Goal: Task Accomplishment & Management: Use online tool/utility

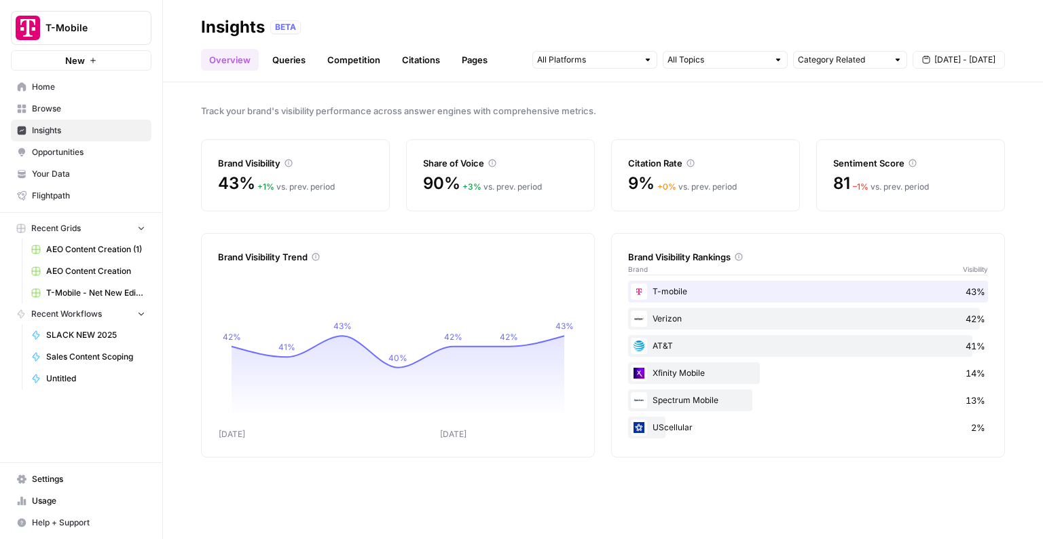
click at [71, 120] on link "Insights" at bounding box center [81, 131] width 141 height 22
click at [46, 113] on span "Browse" at bounding box center [88, 109] width 113 height 12
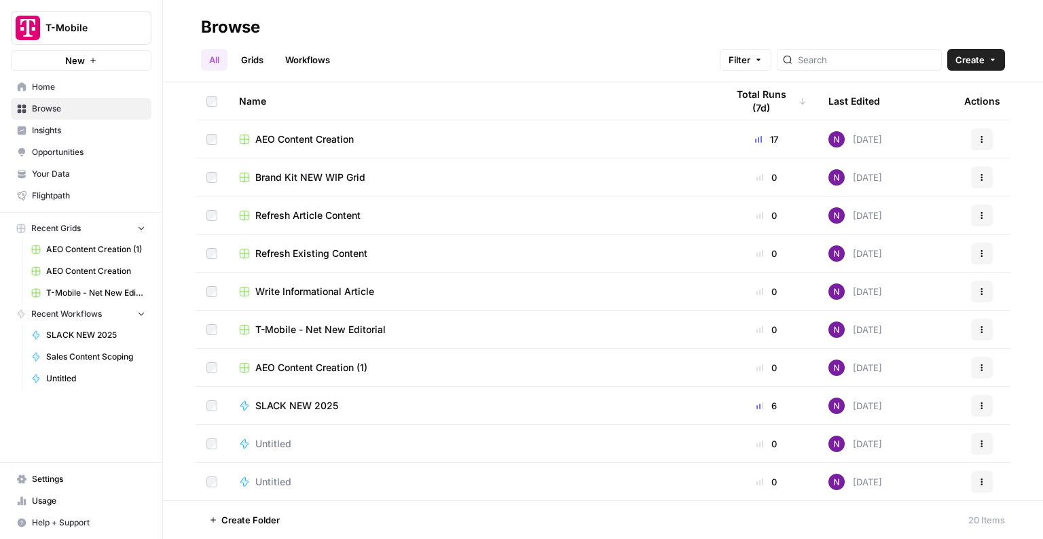
click at [105, 65] on button "New" at bounding box center [81, 60] width 141 height 20
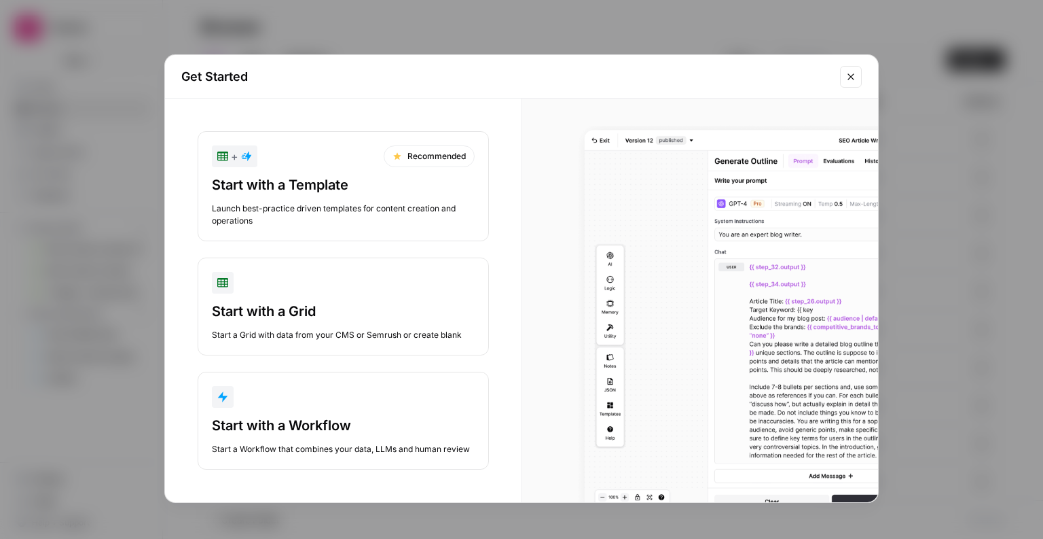
click at [297, 393] on div "button" at bounding box center [343, 397] width 263 height 22
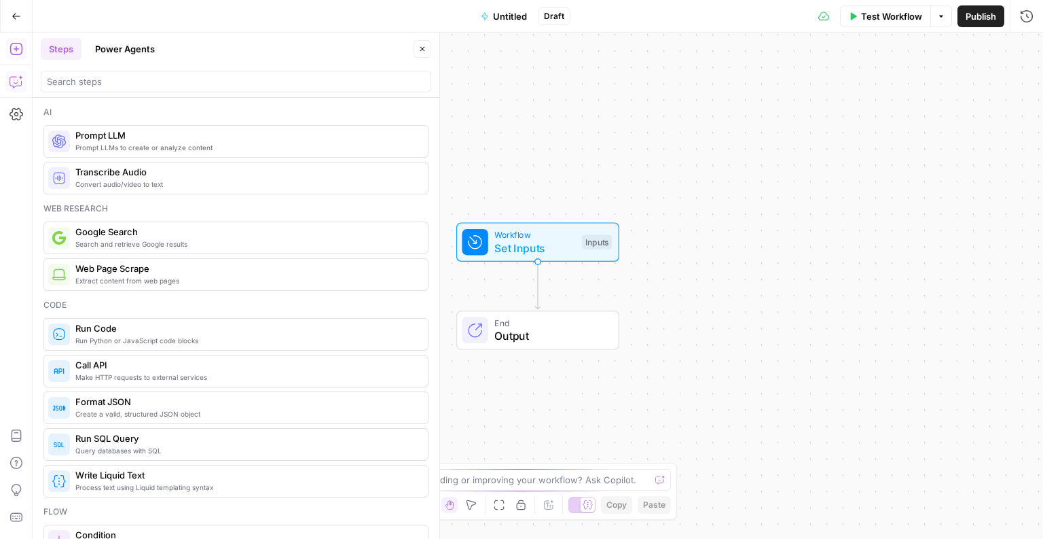
click at [16, 90] on button "Copilot" at bounding box center [16, 82] width 22 height 22
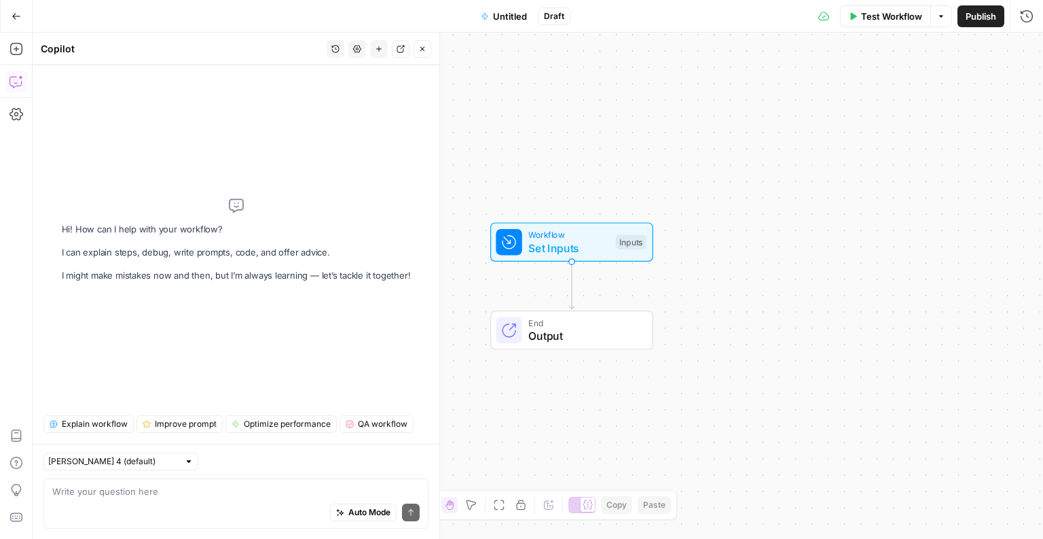
click at [99, 492] on textarea at bounding box center [235, 491] width 367 height 14
click at [154, 505] on div "Auto Mode Send" at bounding box center [235, 513] width 367 height 30
type textarea "build me a workflow to refresh a blog article"
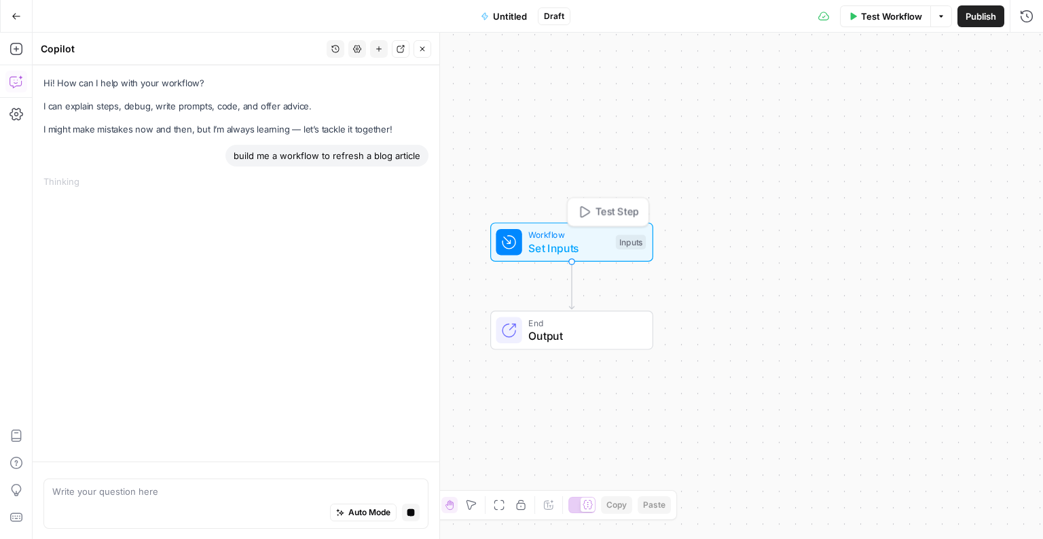
click at [606, 223] on div "Test Step" at bounding box center [608, 211] width 82 height 29
click at [627, 242] on div "Inputs" at bounding box center [631, 241] width 30 height 15
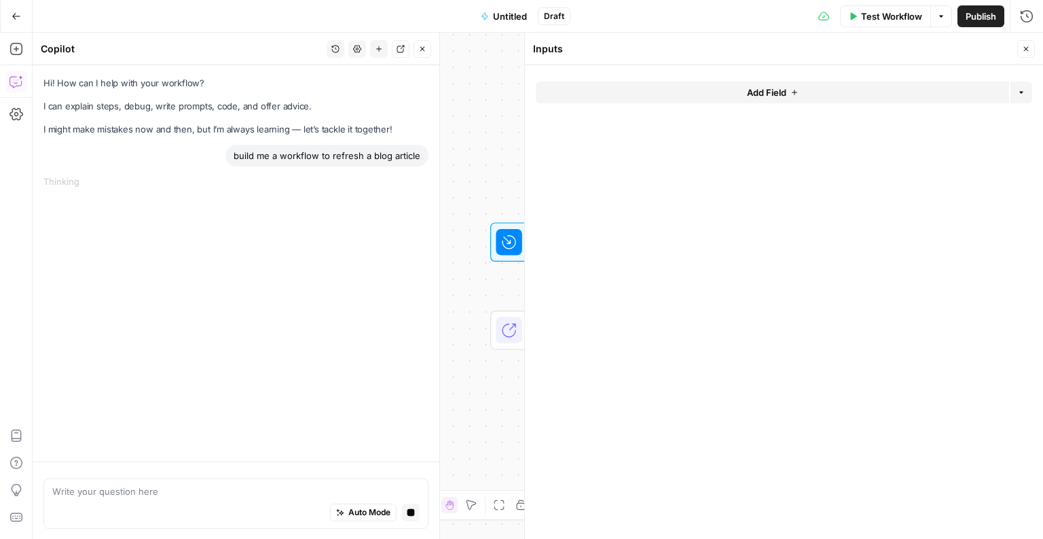
click at [606, 329] on form "Add Field Options" at bounding box center [784, 302] width 518 height 474
click at [1023, 55] on button "Close" at bounding box center [1026, 49] width 18 height 18
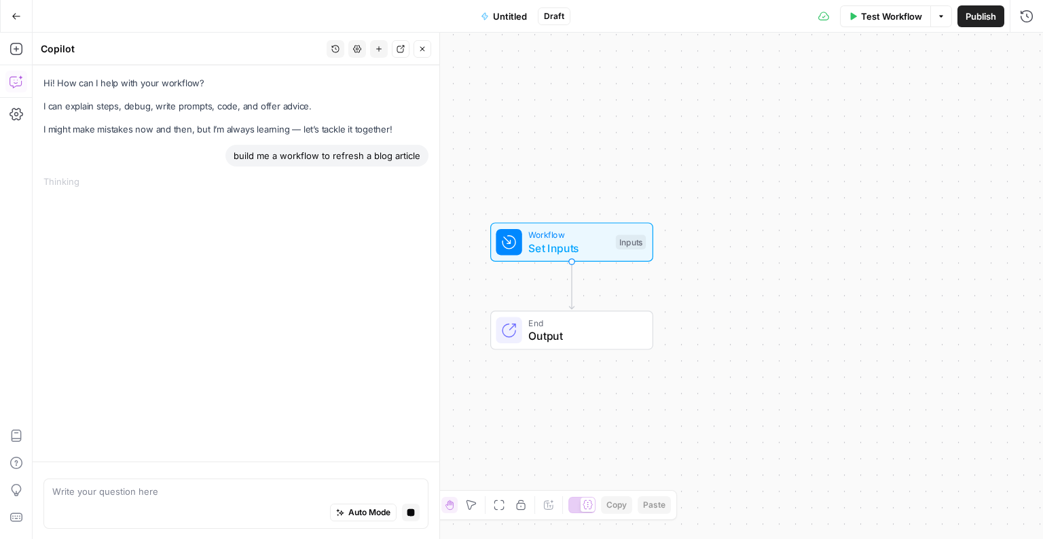
click at [631, 375] on div "Workflow Set Inputs Inputs End Output" at bounding box center [538, 286] width 1011 height 506
click at [554, 350] on div "Workflow Set Inputs Inputs End Output" at bounding box center [538, 286] width 1011 height 506
click at [590, 316] on span "End" at bounding box center [583, 322] width 111 height 13
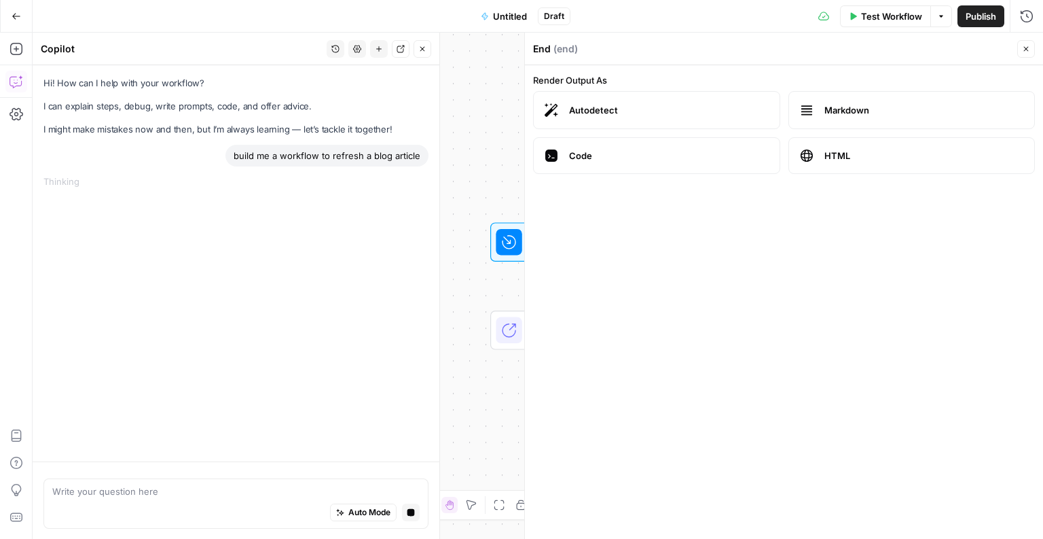
click at [592, 337] on form "Render Output As Autodetect Markdown Code HTML" at bounding box center [784, 302] width 518 height 474
click at [490, 285] on div "Workflow Set Inputs Inputs End Output" at bounding box center [538, 286] width 1011 height 506
click at [615, 129] on div "Autodetect Markdown Code HTML" at bounding box center [784, 132] width 502 height 83
click at [609, 110] on span "Autodetect" at bounding box center [669, 110] width 200 height 14
click at [484, 144] on div "Workflow Set Inputs Inputs End Output" at bounding box center [538, 286] width 1011 height 506
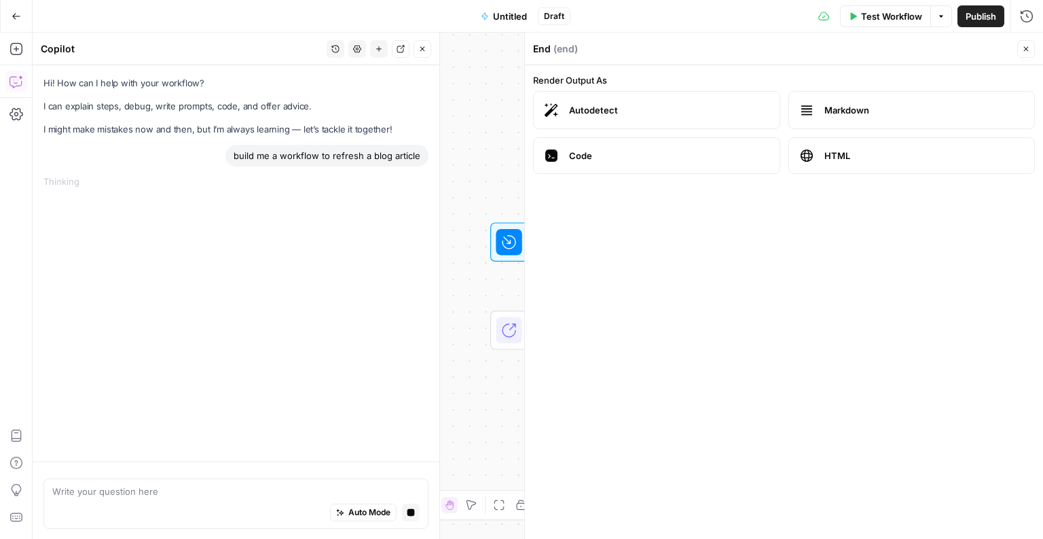
click at [321, 320] on div "Hi! How can I help with your workflow? I can explain steps, debug, write prompt…" at bounding box center [236, 263] width 407 height 396
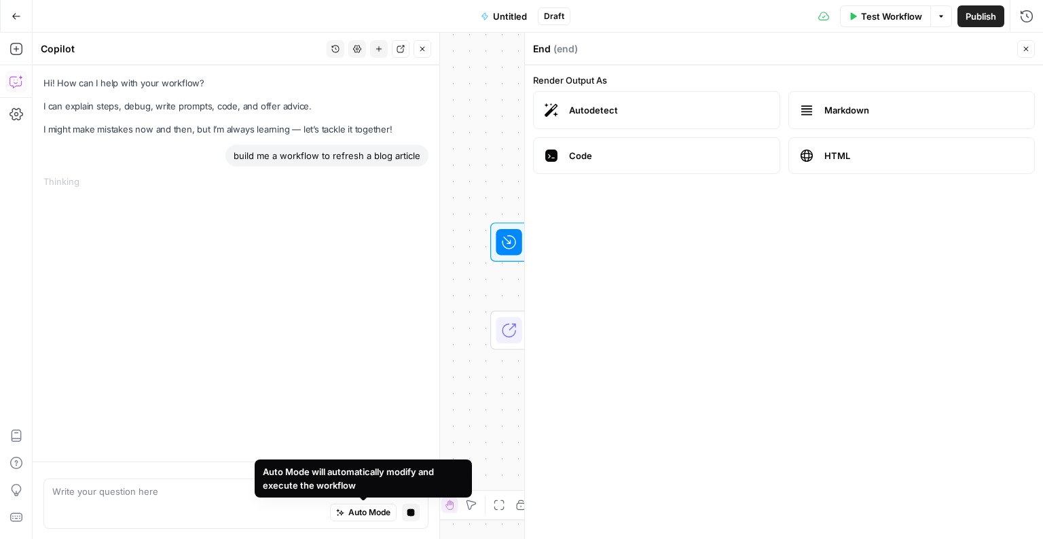
click at [394, 289] on div "Hi! How can I help with your workflow? I can explain steps, debug, write prompt…" at bounding box center [236, 263] width 407 height 396
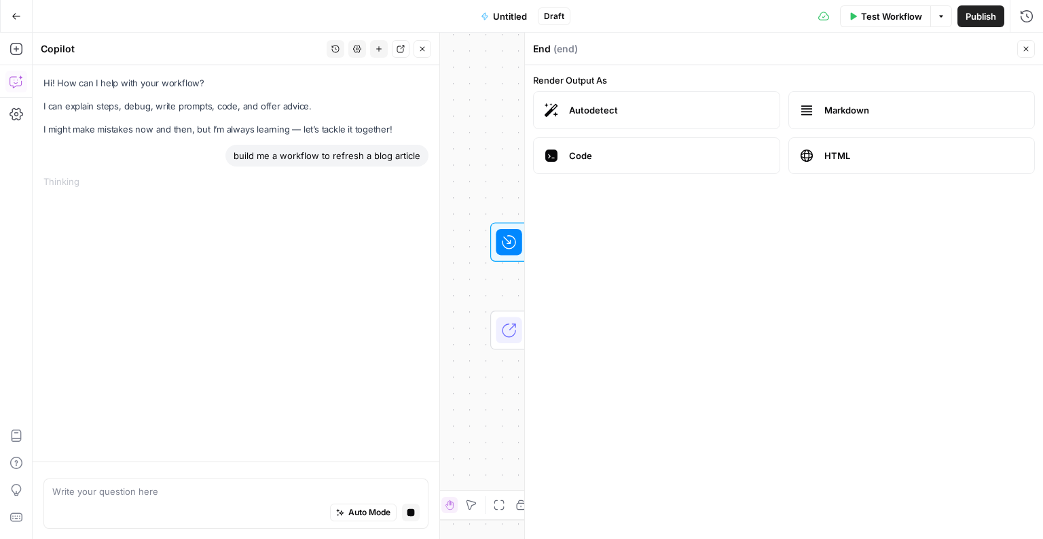
click at [1023, 46] on icon "button" at bounding box center [1026, 49] width 8 height 8
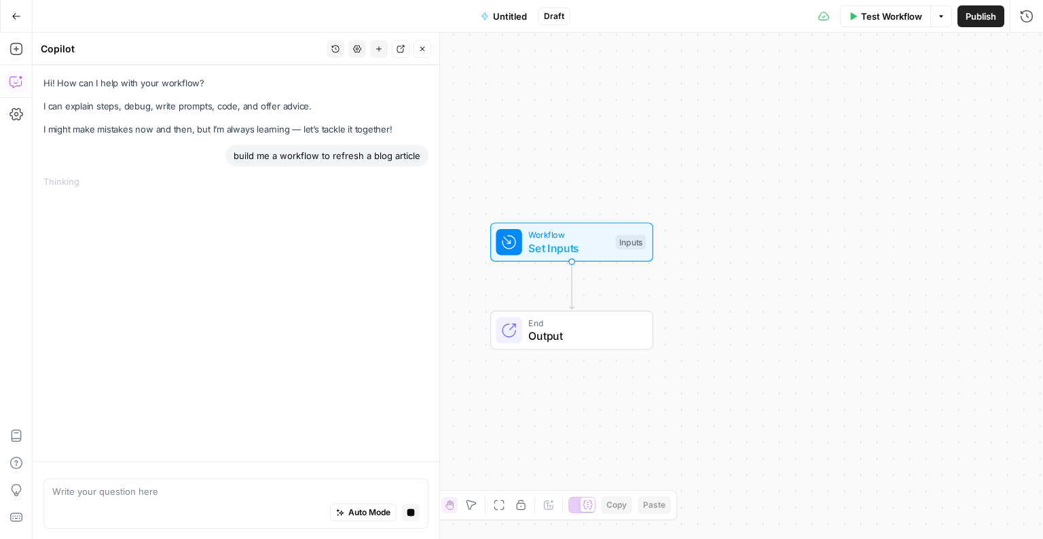
click at [231, 255] on div "Hi! How can I help with your workflow? I can explain steps, debug, write prompt…" at bounding box center [236, 263] width 407 height 396
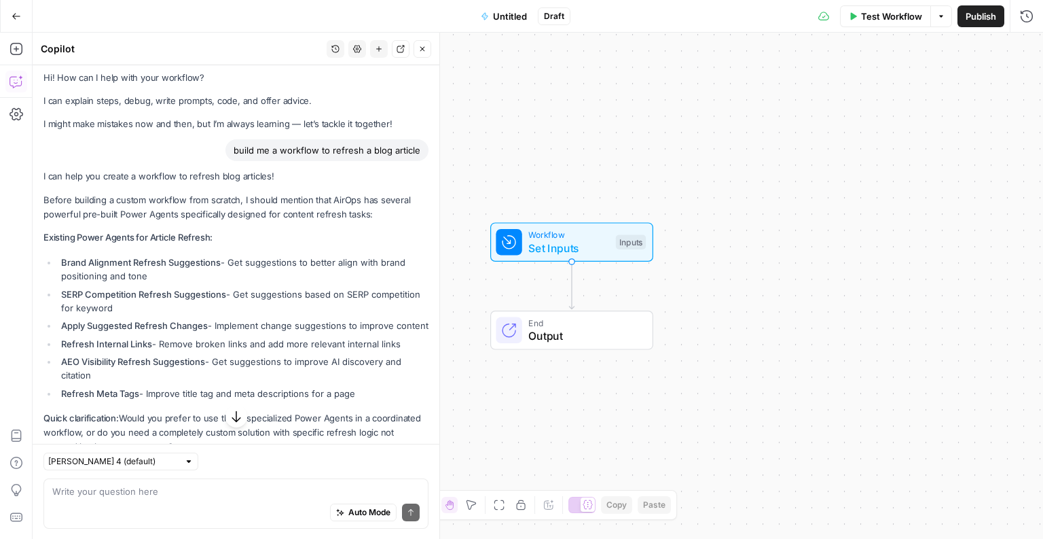
scroll to position [5, 0]
drag, startPoint x: 164, startPoint y: 268, endPoint x: 67, endPoint y: 249, distance: 99.0
click at [67, 249] on div "I can help you create a workflow to refresh blog articles! Before building a cu…" at bounding box center [235, 337] width 385 height 336
click at [191, 283] on ul "Brand Alignment Refresh Suggestions - Get suggestions to better align with bran…" at bounding box center [235, 327] width 385 height 145
drag, startPoint x: 189, startPoint y: 266, endPoint x: 101, endPoint y: 263, distance: 88.4
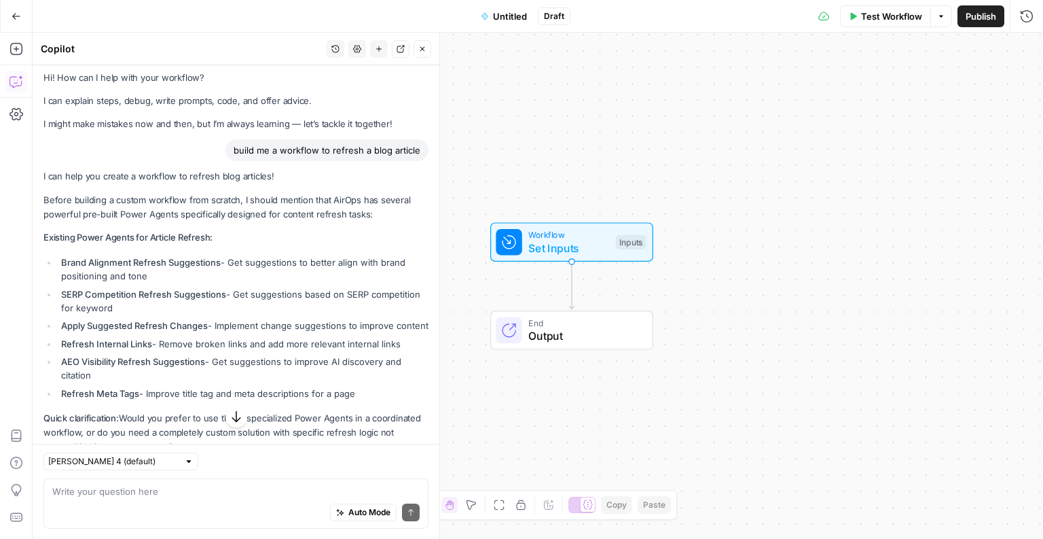
click at [101, 263] on strong "Brand Alignment Refresh Suggestions" at bounding box center [141, 262] width 160 height 11
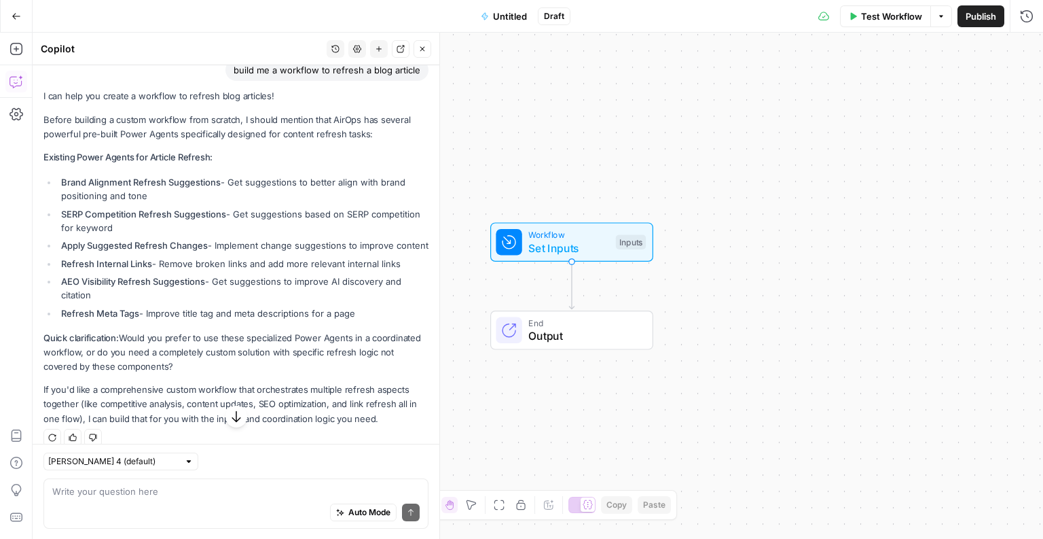
scroll to position [100, 0]
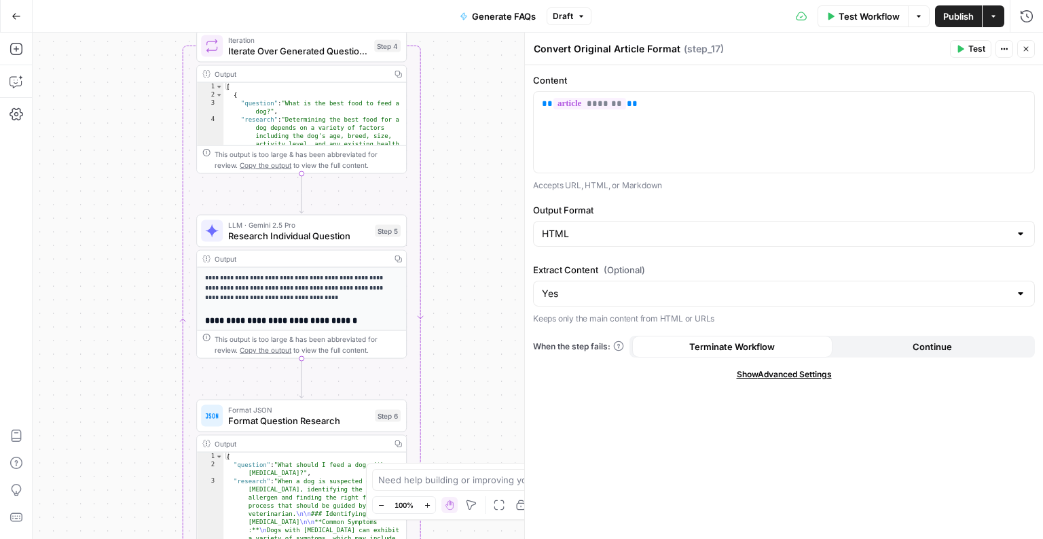
scroll to position [16, 0]
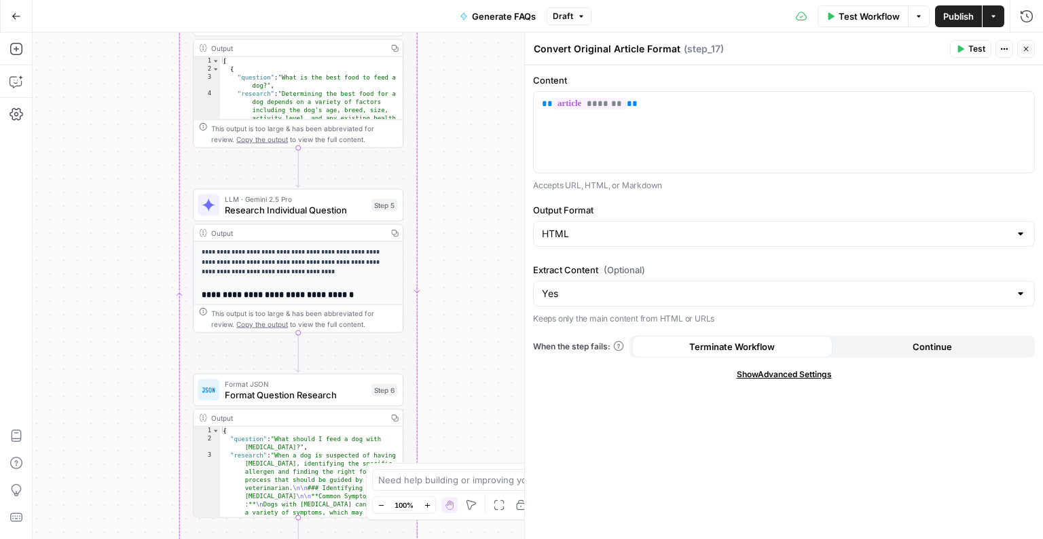
drag, startPoint x: 0, startPoint y: 0, endPoint x: 473, endPoint y: 178, distance: 505.8
click at [473, 178] on div "**********" at bounding box center [538, 286] width 1011 height 506
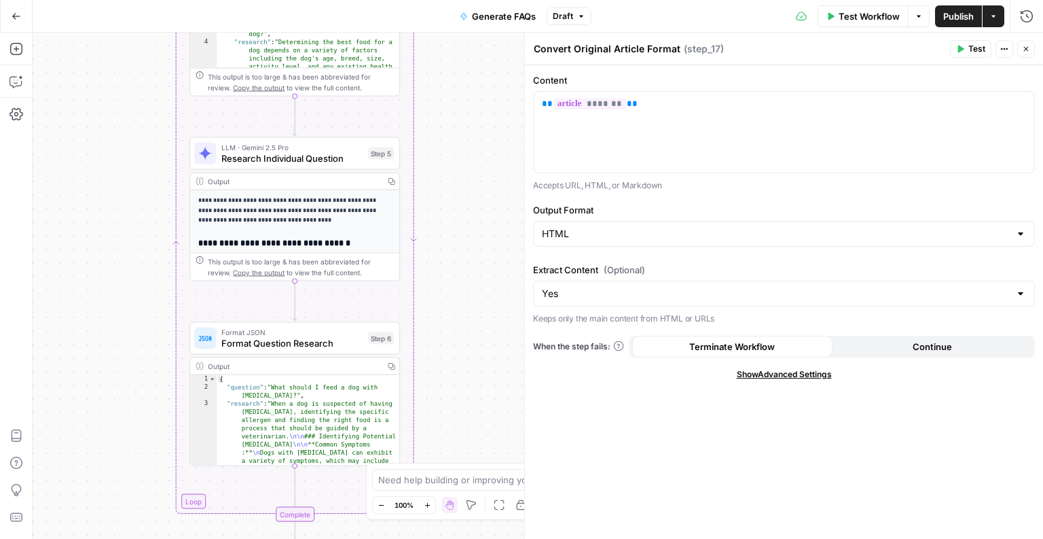
drag, startPoint x: 431, startPoint y: 285, endPoint x: 423, endPoint y: 118, distance: 167.3
click at [423, 118] on div "**********" at bounding box center [538, 286] width 1011 height 506
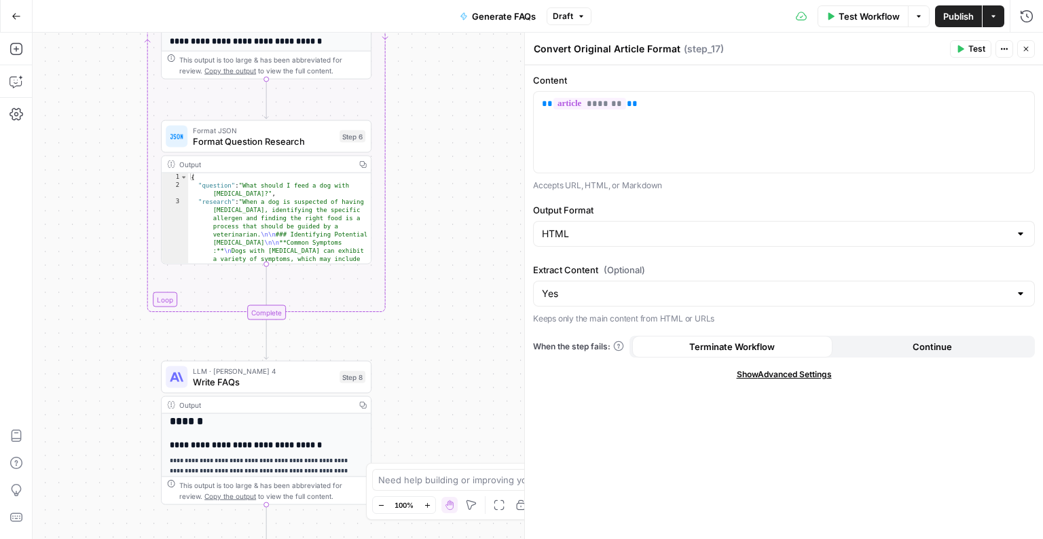
drag, startPoint x: 420, startPoint y: 376, endPoint x: 397, endPoint y: 289, distance: 89.5
click at [397, 289] on div "**********" at bounding box center [538, 286] width 1011 height 506
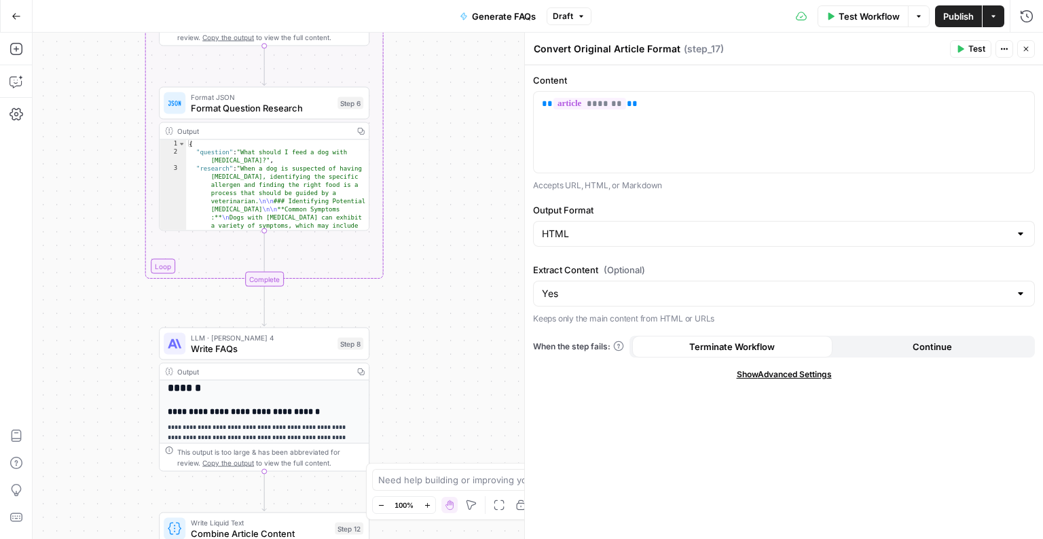
drag, startPoint x: 397, startPoint y: 425, endPoint x: 378, endPoint y: 276, distance: 149.9
click at [378, 276] on div "**********" at bounding box center [538, 286] width 1011 height 506
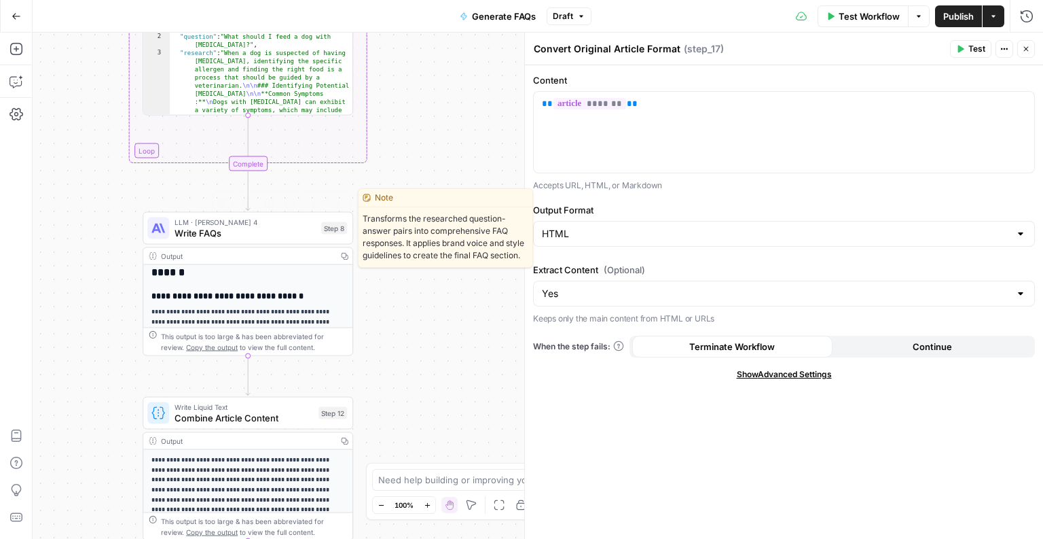
click at [183, 226] on span "Write FAQs" at bounding box center [245, 233] width 141 height 14
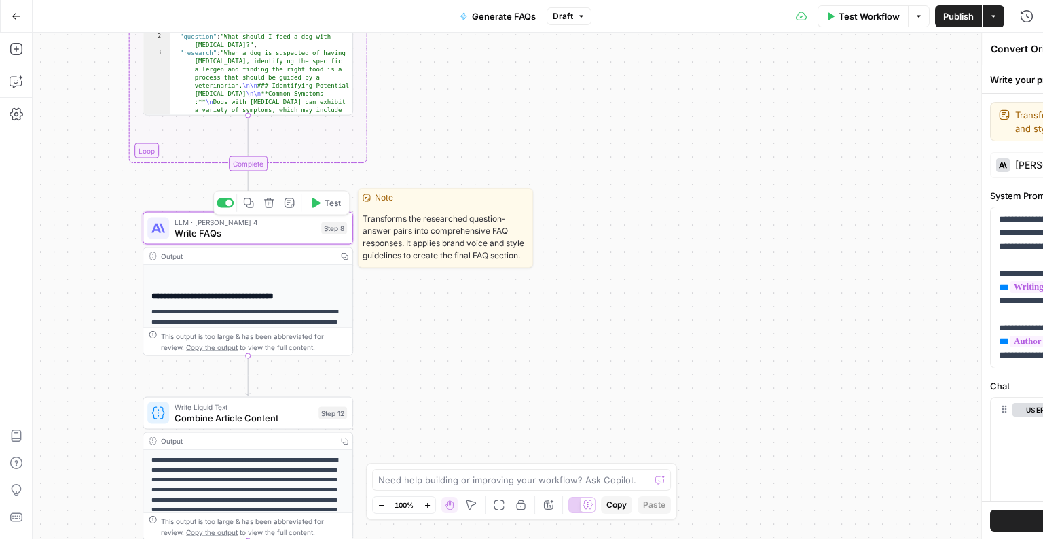
type textarea "Write FAQs"
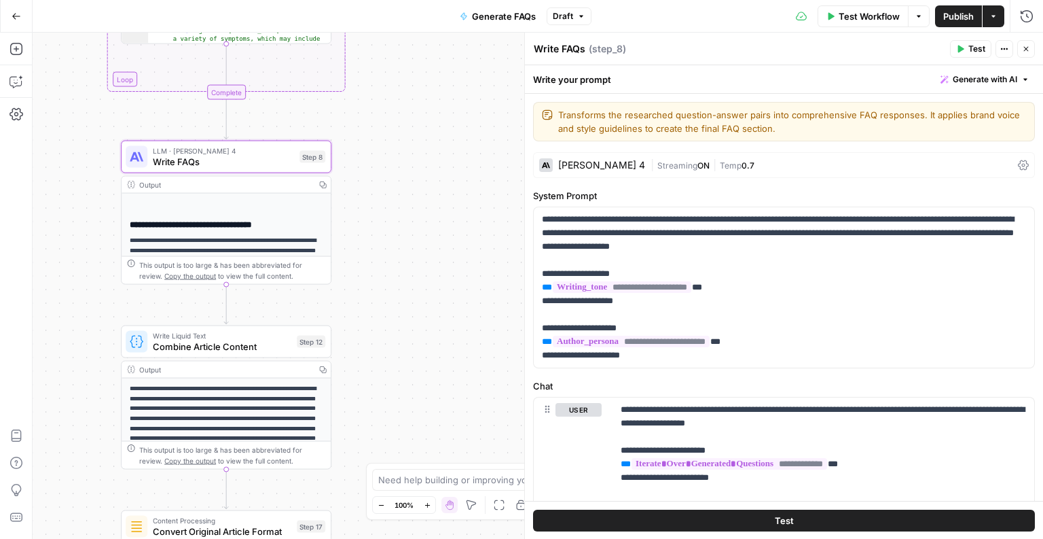
drag, startPoint x: 416, startPoint y: 295, endPoint x: 394, endPoint y: 223, distance: 74.8
click at [394, 223] on div "**********" at bounding box center [538, 286] width 1011 height 506
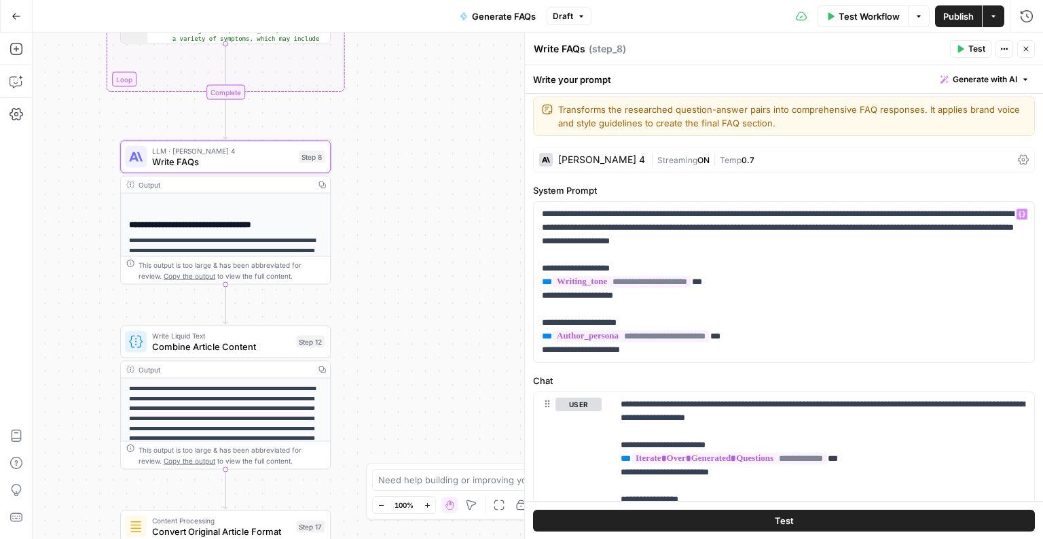
scroll to position [0, 0]
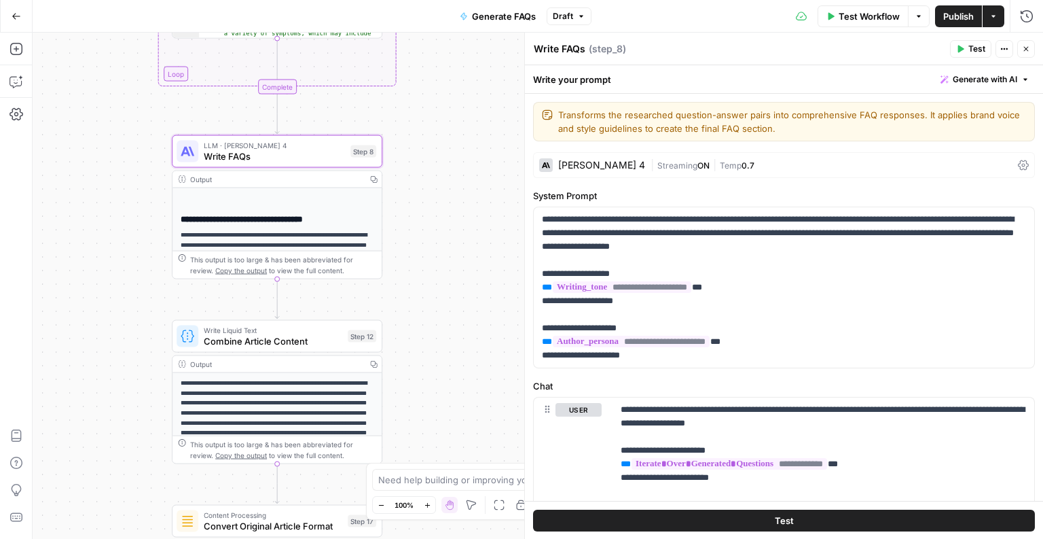
drag, startPoint x: 389, startPoint y: 295, endPoint x: 439, endPoint y: 289, distance: 51.3
click at [440, 289] on div "**********" at bounding box center [538, 286] width 1011 height 506
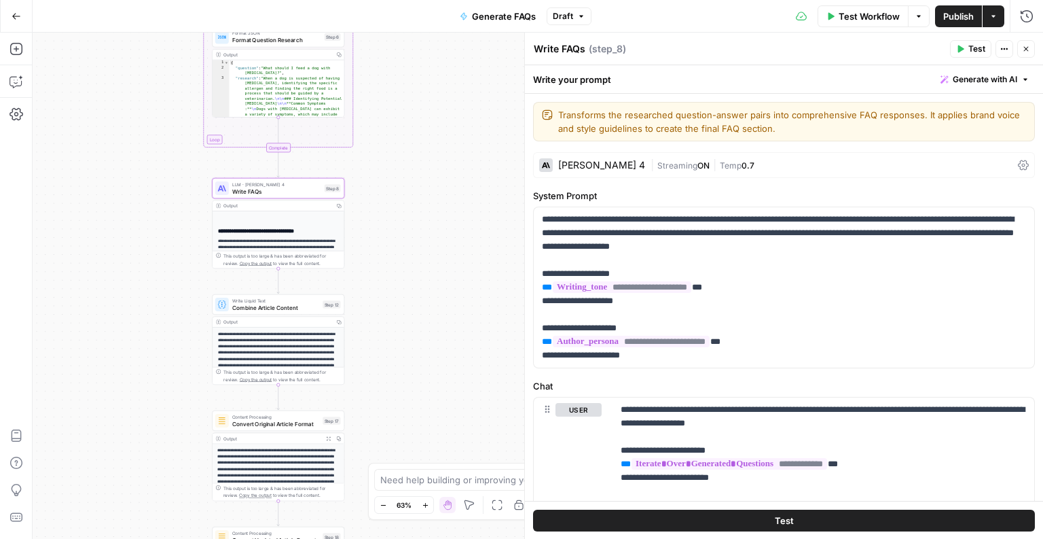
drag, startPoint x: 381, startPoint y: 361, endPoint x: 401, endPoint y: 354, distance: 21.7
click at [401, 354] on div "**********" at bounding box center [538, 286] width 1011 height 506
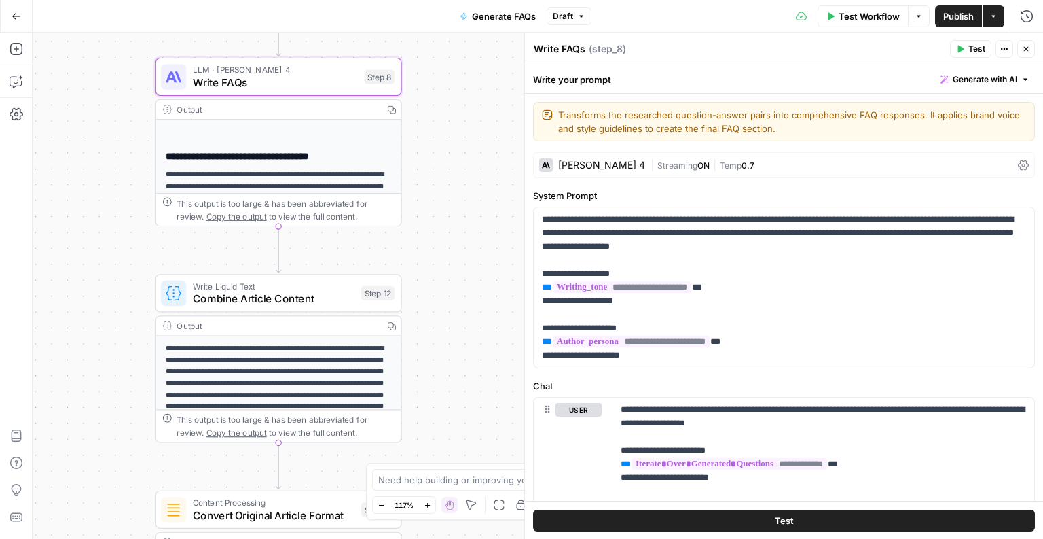
drag, startPoint x: 401, startPoint y: 354, endPoint x: 467, endPoint y: 361, distance: 66.3
click at [467, 361] on div "**********" at bounding box center [538, 286] width 1011 height 506
click at [447, 331] on div "**********" at bounding box center [538, 286] width 1011 height 506
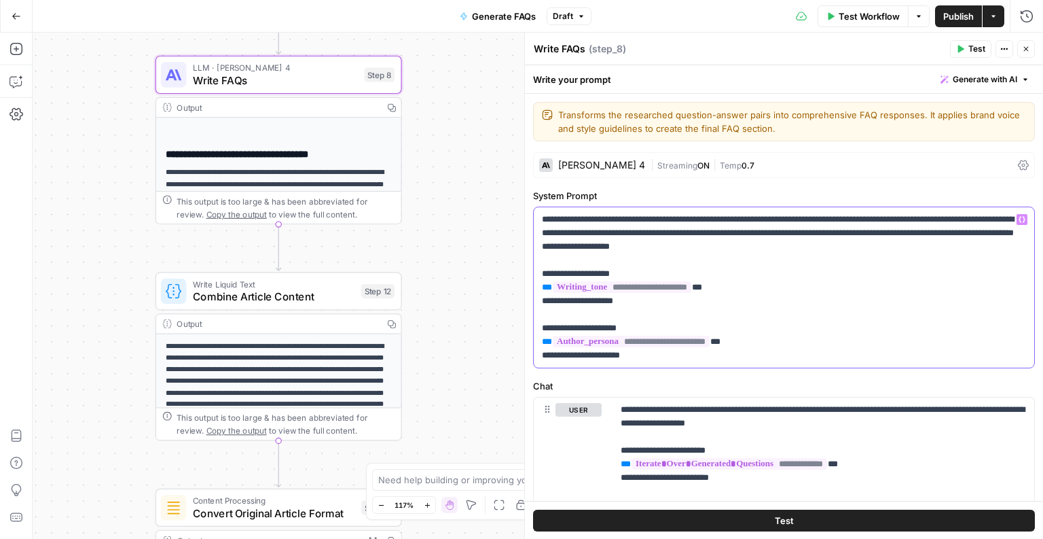
click at [637, 245] on p "**********" at bounding box center [784, 287] width 485 height 149
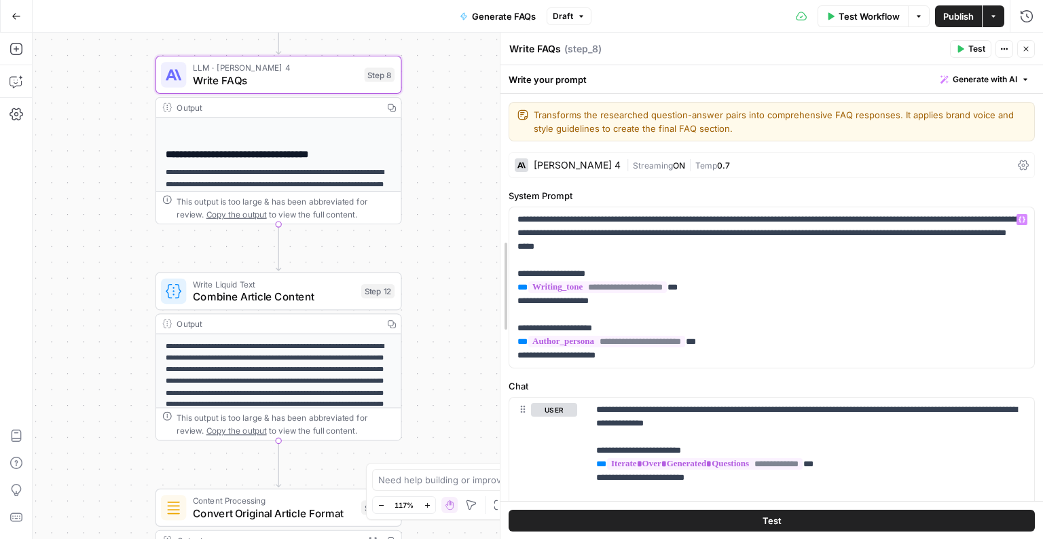
drag, startPoint x: 522, startPoint y: 259, endPoint x: 447, endPoint y: 253, distance: 74.9
click at [447, 253] on body "**********" at bounding box center [521, 269] width 1043 height 539
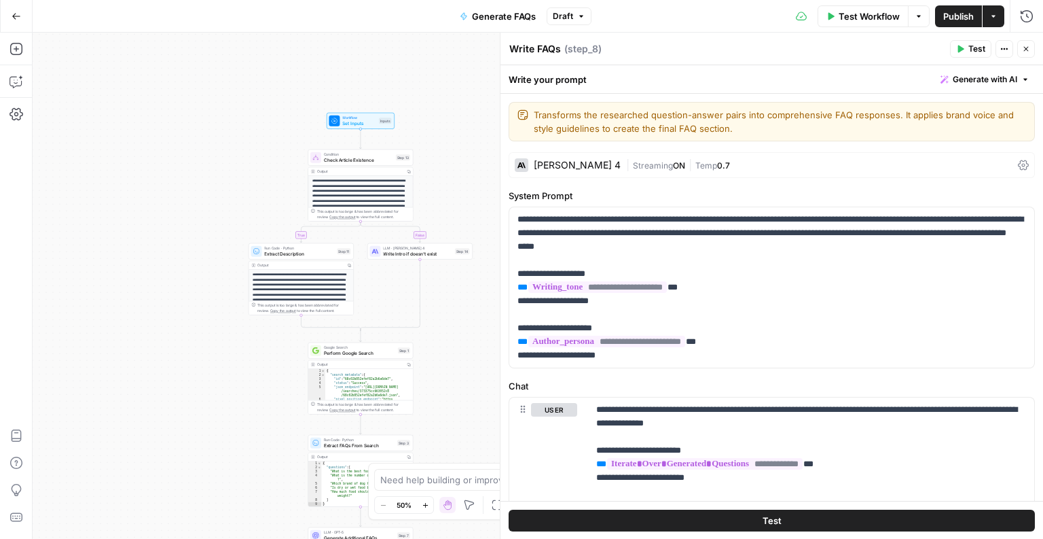
click at [460, 161] on div "**********" at bounding box center [538, 286] width 1011 height 506
click at [1039, 49] on header "Write FAQs Write FAQs ( step_8 ) Test Actions Close" at bounding box center [772, 49] width 543 height 33
click at [1020, 49] on button "Close" at bounding box center [1026, 49] width 18 height 18
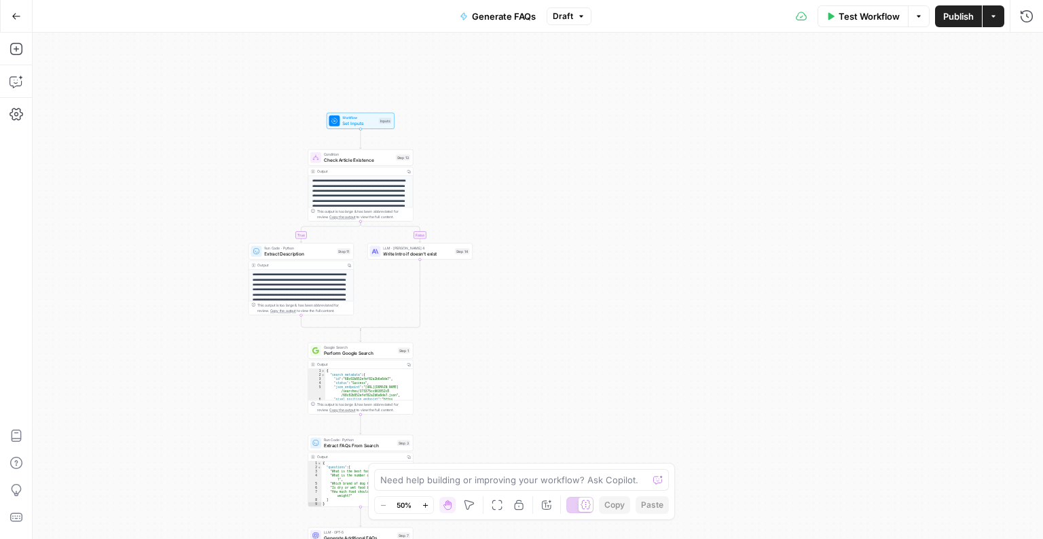
click at [557, 162] on div "**********" at bounding box center [538, 286] width 1011 height 506
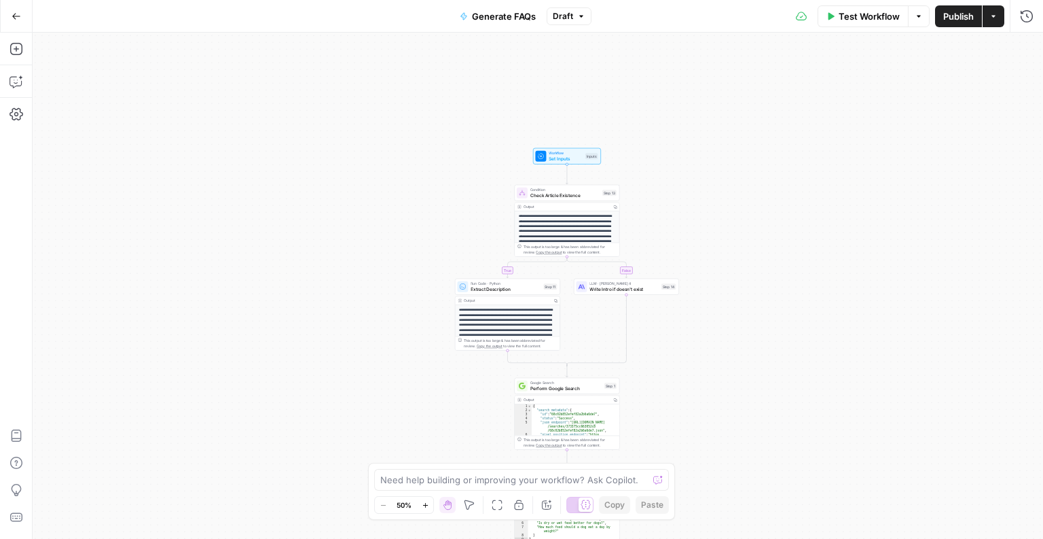
drag, startPoint x: 504, startPoint y: 239, endPoint x: 717, endPoint y: 272, distance: 215.9
click at [717, 272] on div "**********" at bounding box center [538, 286] width 1011 height 506
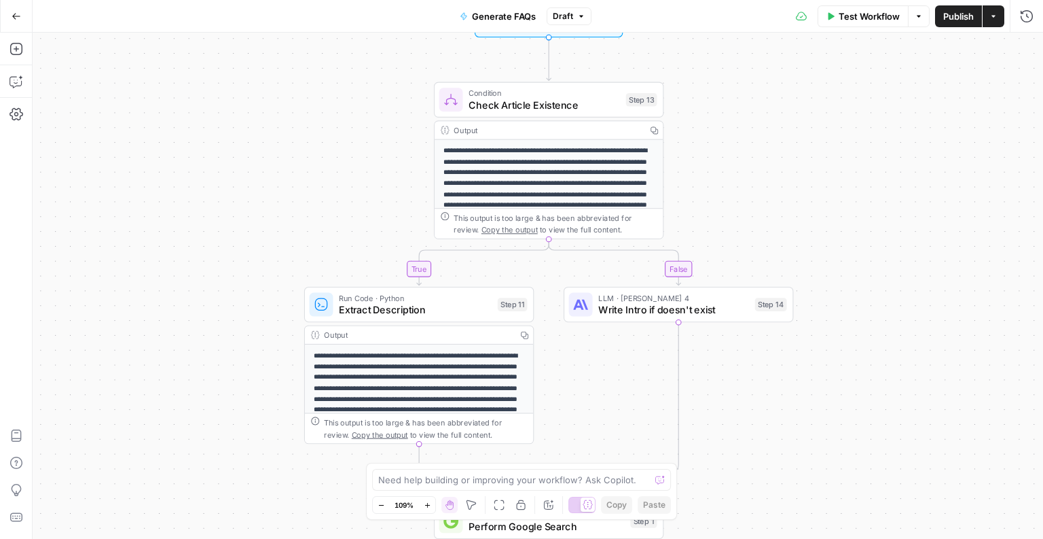
drag, startPoint x: 762, startPoint y: 450, endPoint x: 759, endPoint y: 151, distance: 298.2
click at [759, 151] on div "**********" at bounding box center [538, 286] width 1011 height 506
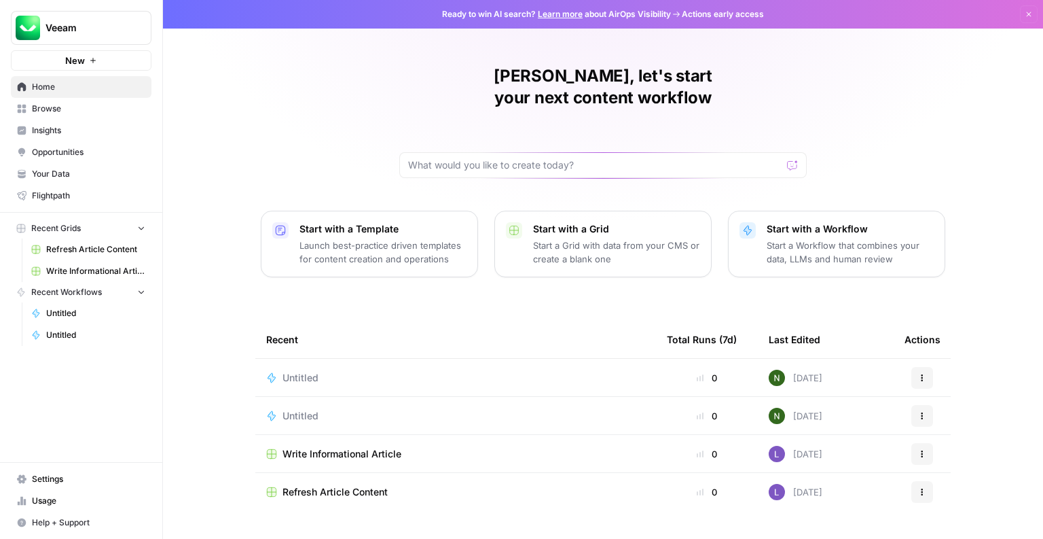
click at [86, 34] on span "Veeam" at bounding box center [87, 28] width 82 height 14
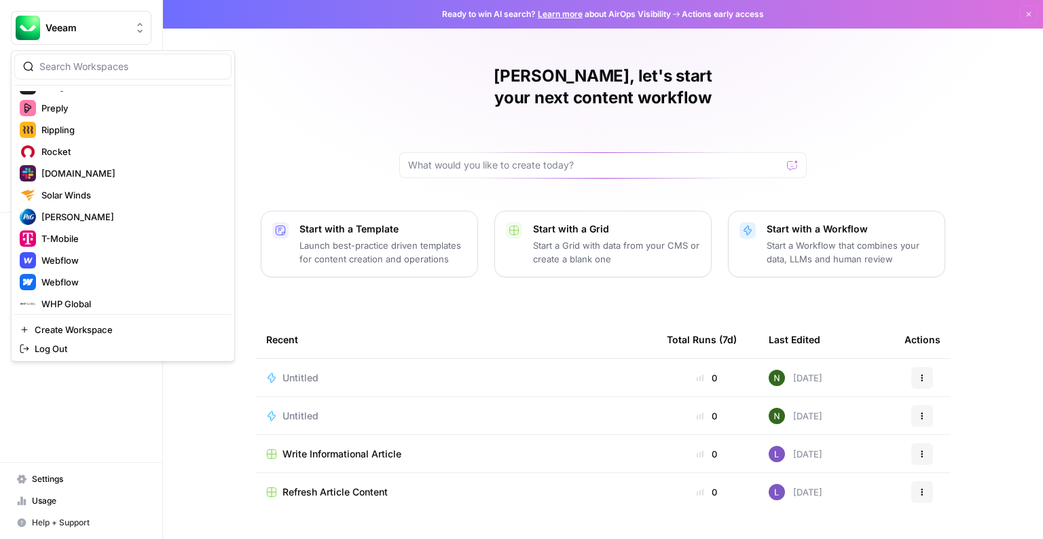
scroll to position [739, 0]
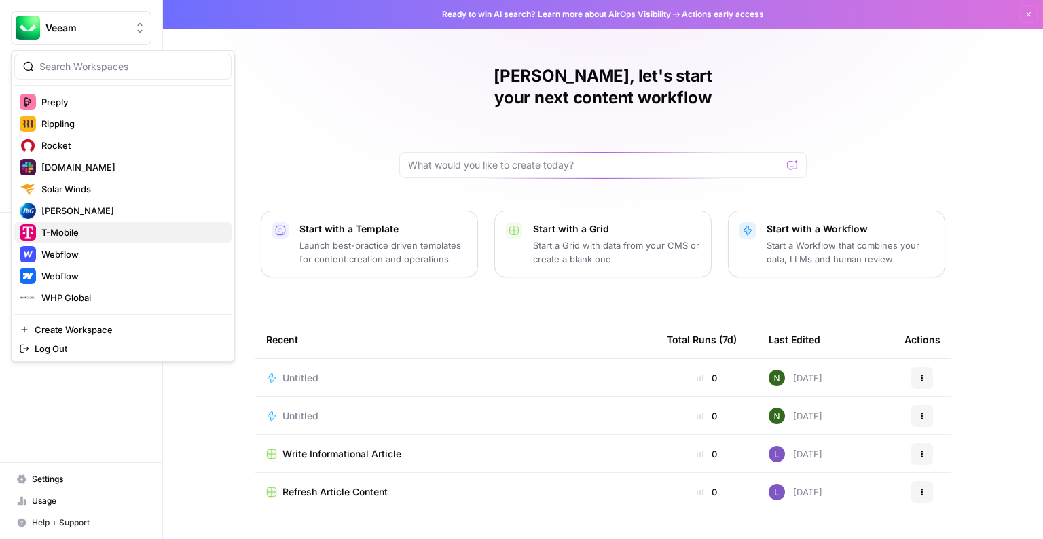
click at [95, 234] on span "T-Mobile" at bounding box center [130, 233] width 179 height 14
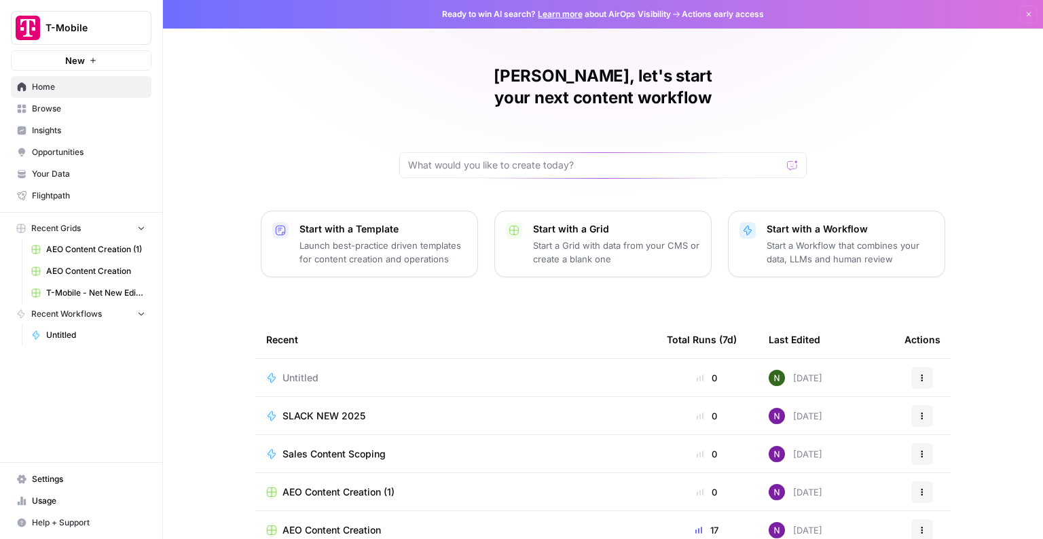
click at [56, 116] on link "Browse" at bounding box center [81, 109] width 141 height 22
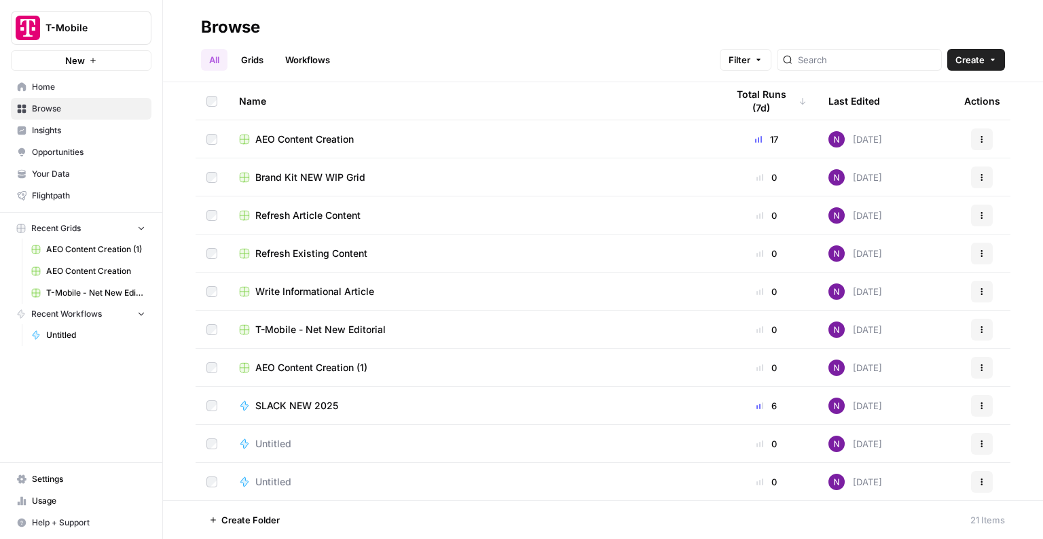
click at [84, 251] on span "AEO Content Creation (1)" at bounding box center [95, 249] width 99 height 12
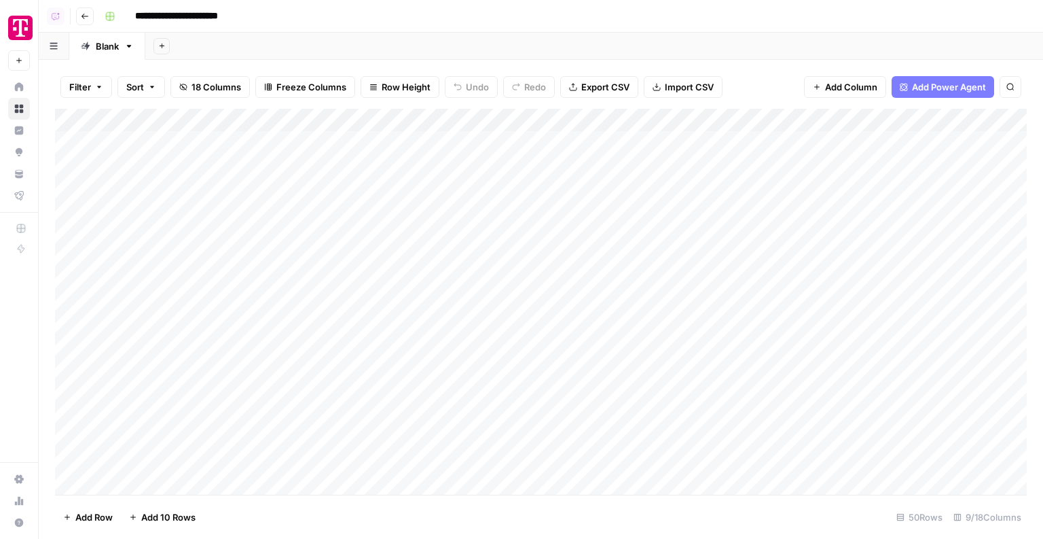
click at [530, 142] on div "Add Column" at bounding box center [541, 302] width 972 height 386
click at [531, 170] on div "Add Column" at bounding box center [541, 302] width 972 height 386
click at [531, 193] on div "Add Column" at bounding box center [541, 302] width 972 height 386
click at [532, 169] on div "Add Column" at bounding box center [541, 302] width 972 height 386
click at [821, 143] on div "Add Column" at bounding box center [541, 302] width 972 height 386
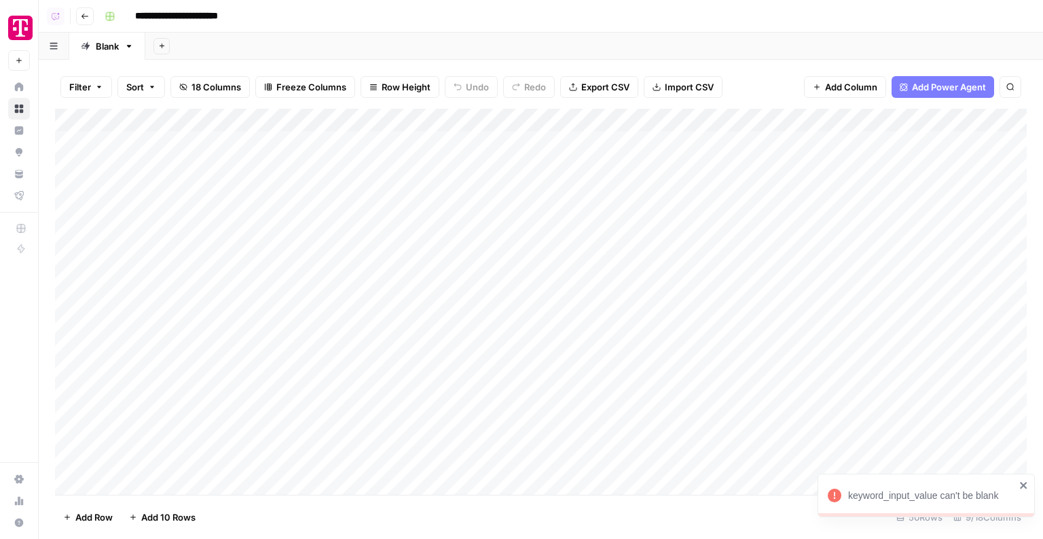
click at [1022, 482] on icon "close" at bounding box center [1023, 485] width 7 height 7
click at [524, 210] on div "Add Column" at bounding box center [541, 302] width 972 height 386
click at [807, 138] on div "Add Column" at bounding box center [541, 302] width 972 height 386
click at [822, 168] on div "Add Column" at bounding box center [541, 302] width 972 height 386
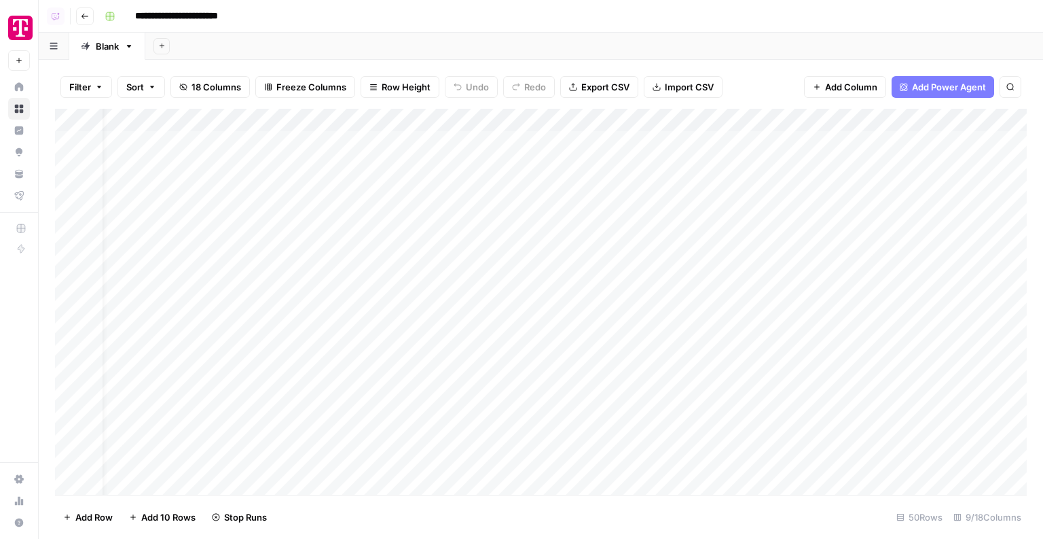
click at [552, 121] on div "Add Column" at bounding box center [541, 302] width 972 height 386
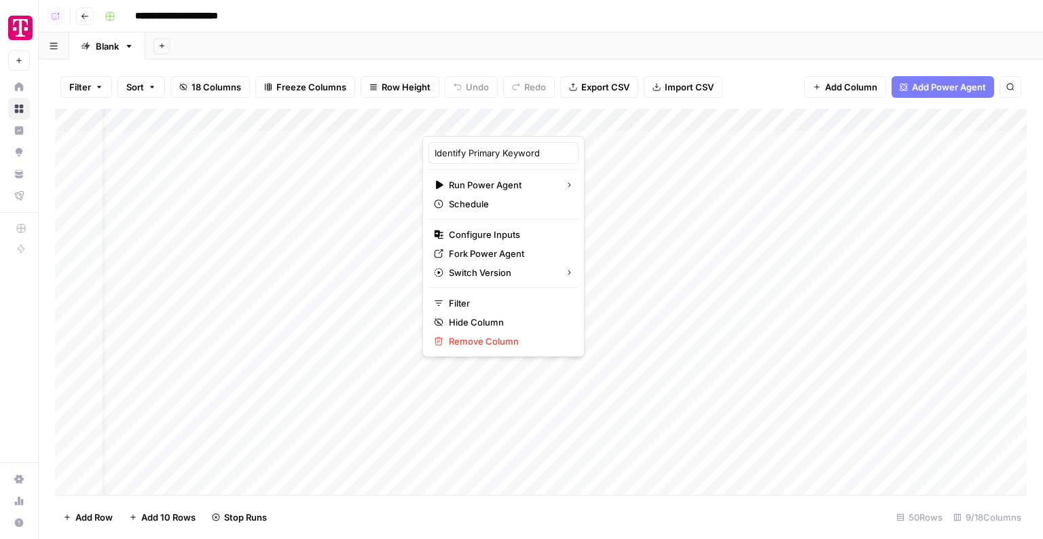
click at [520, 46] on div "Add Sheet" at bounding box center [594, 46] width 898 height 27
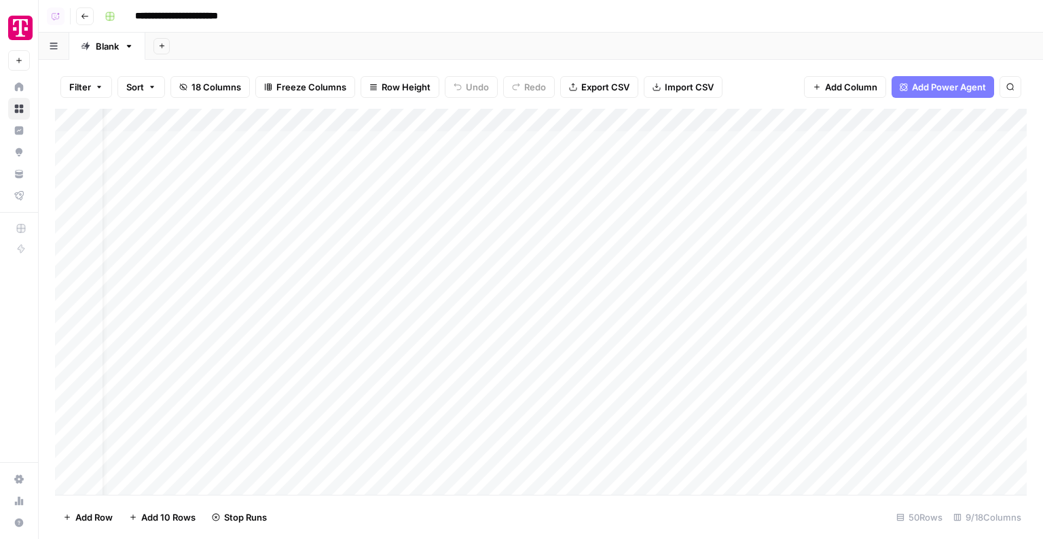
click at [844, 120] on div "Add Column" at bounding box center [541, 302] width 972 height 386
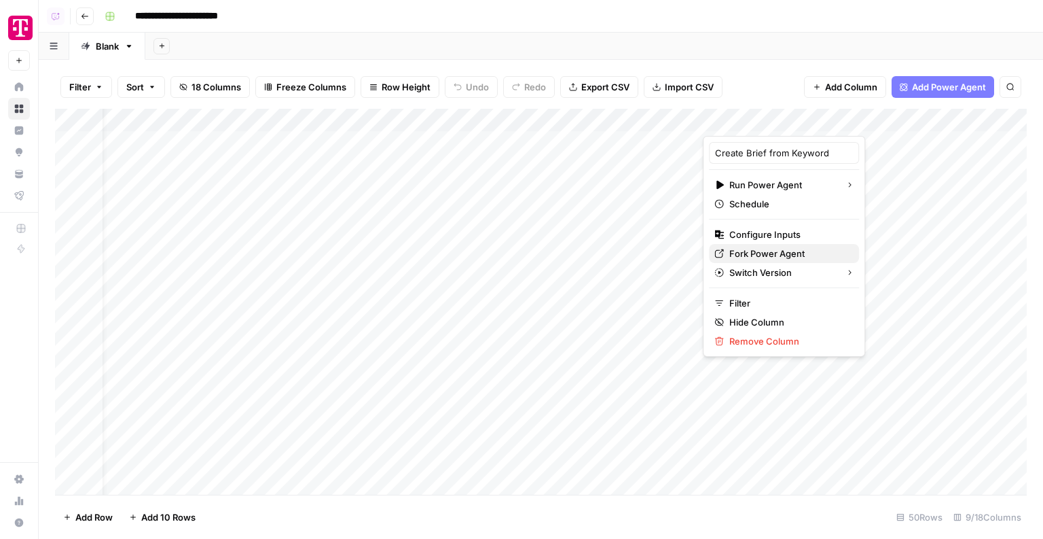
click at [747, 249] on span "Fork Power Agent" at bounding box center [788, 254] width 119 height 14
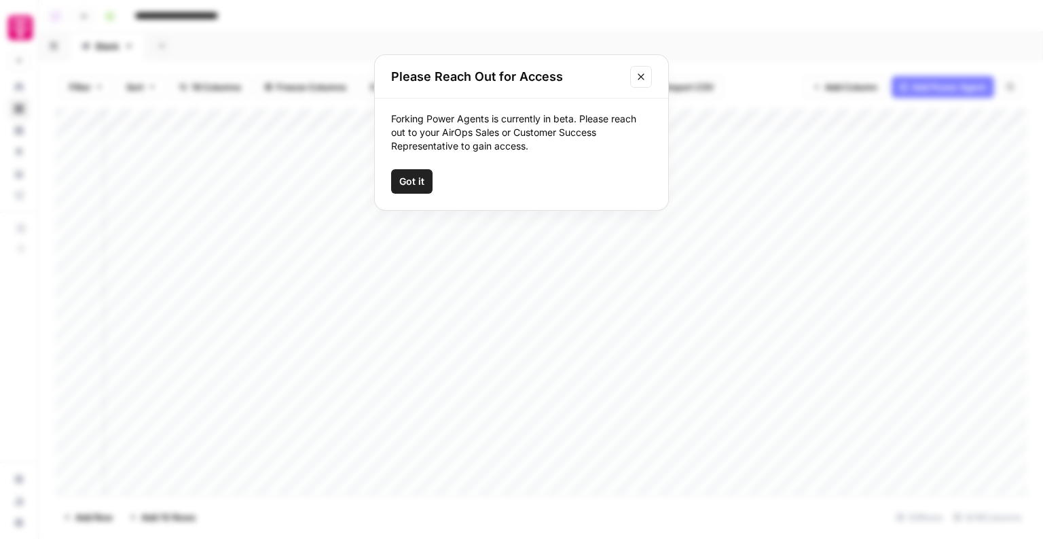
click at [412, 183] on span "Got it" at bounding box center [411, 182] width 25 height 14
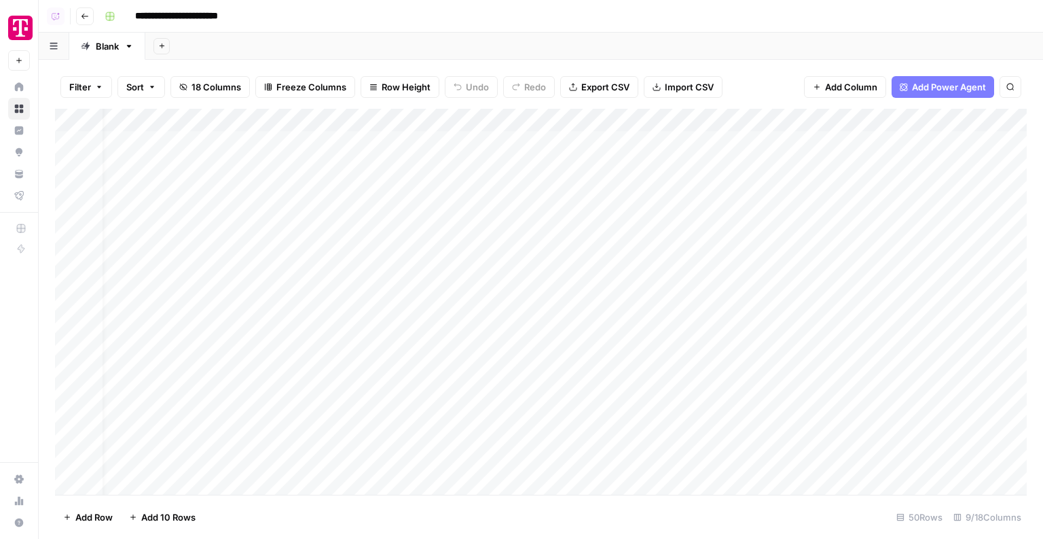
scroll to position [0, 92]
click at [725, 184] on div "Add Column" at bounding box center [541, 302] width 972 height 386
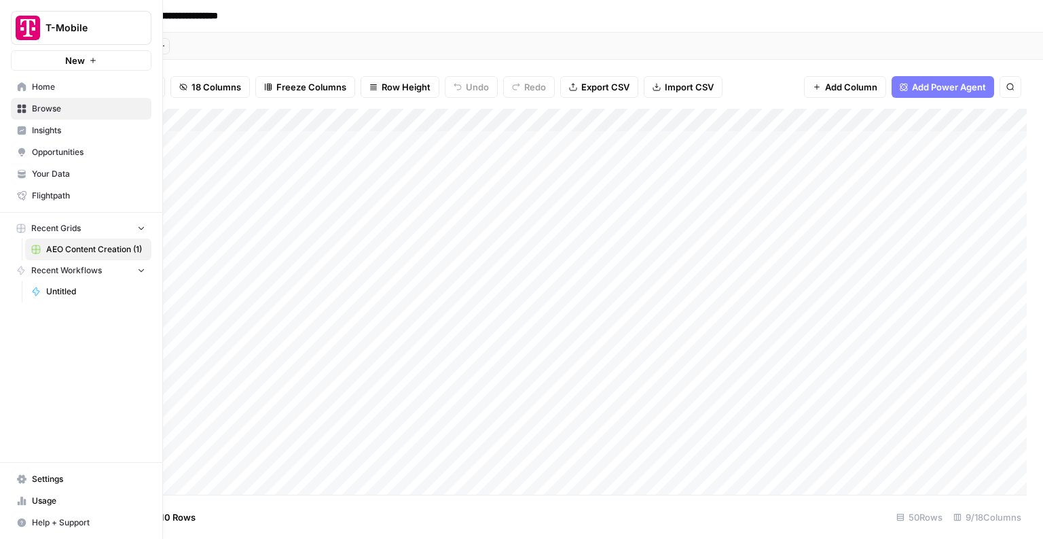
click at [58, 36] on button "T-Mobile" at bounding box center [81, 28] width 141 height 34
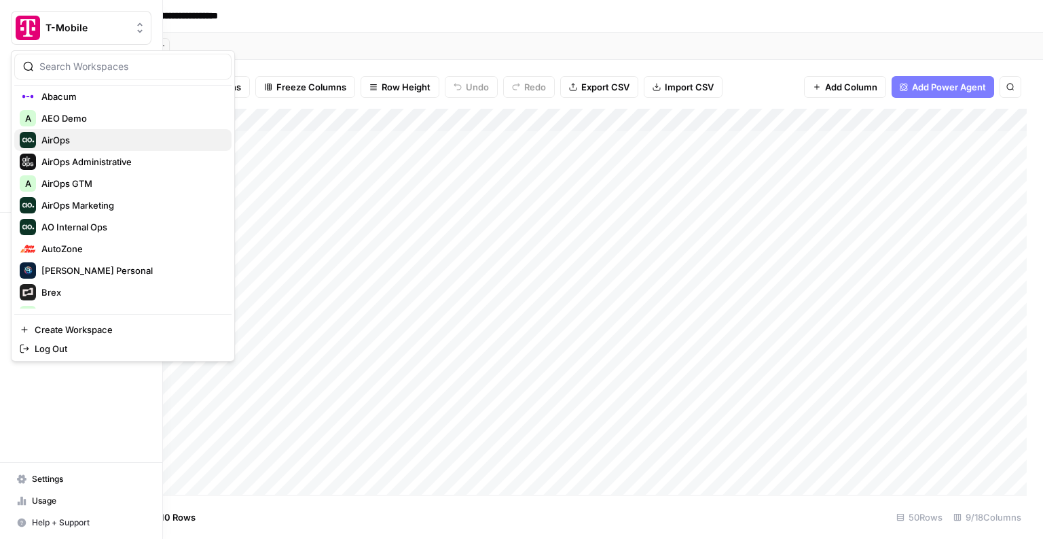
scroll to position [62, 0]
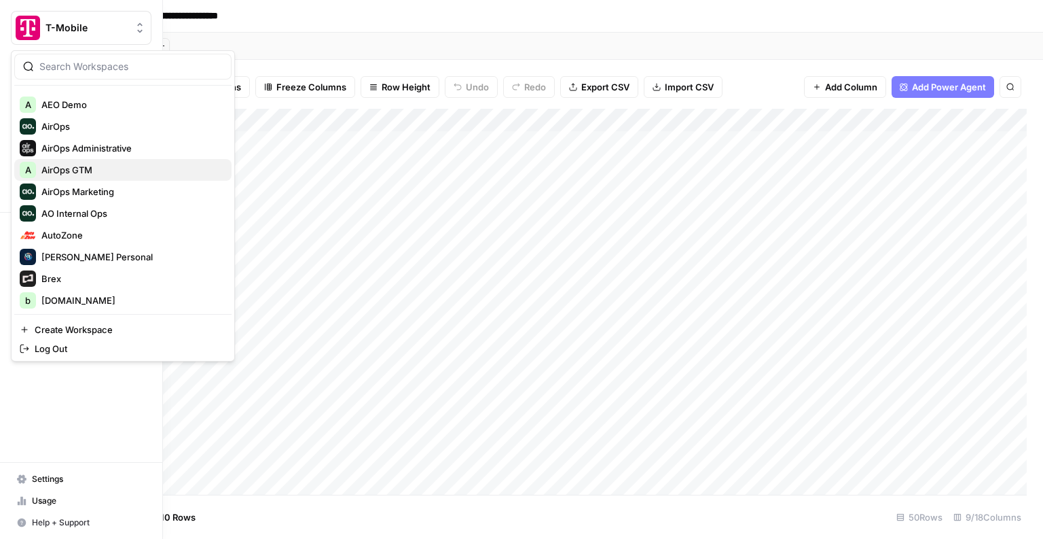
click at [68, 168] on span "AirOps GTM" at bounding box center [130, 170] width 179 height 14
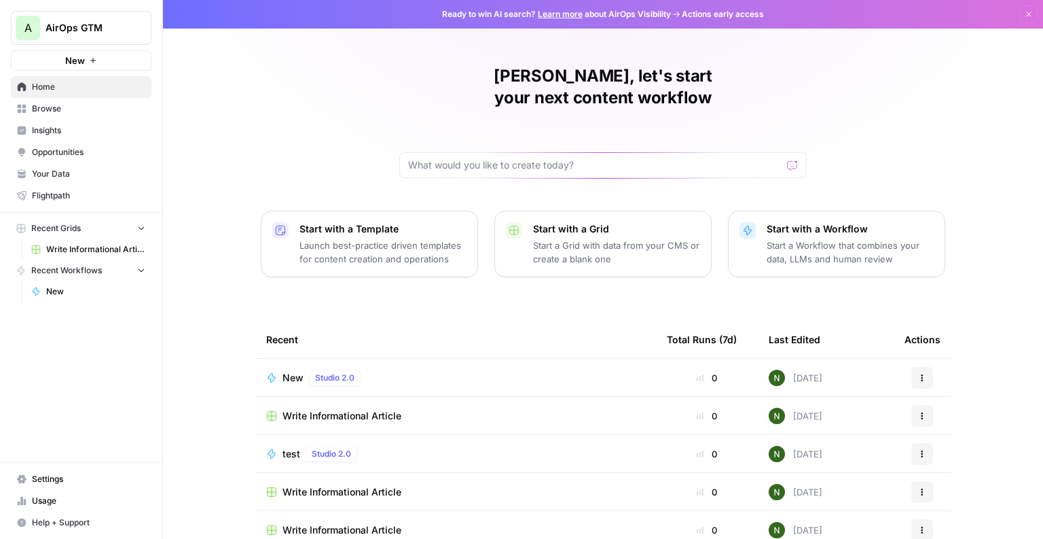
click at [54, 166] on link "Your Data" at bounding box center [81, 174] width 141 height 22
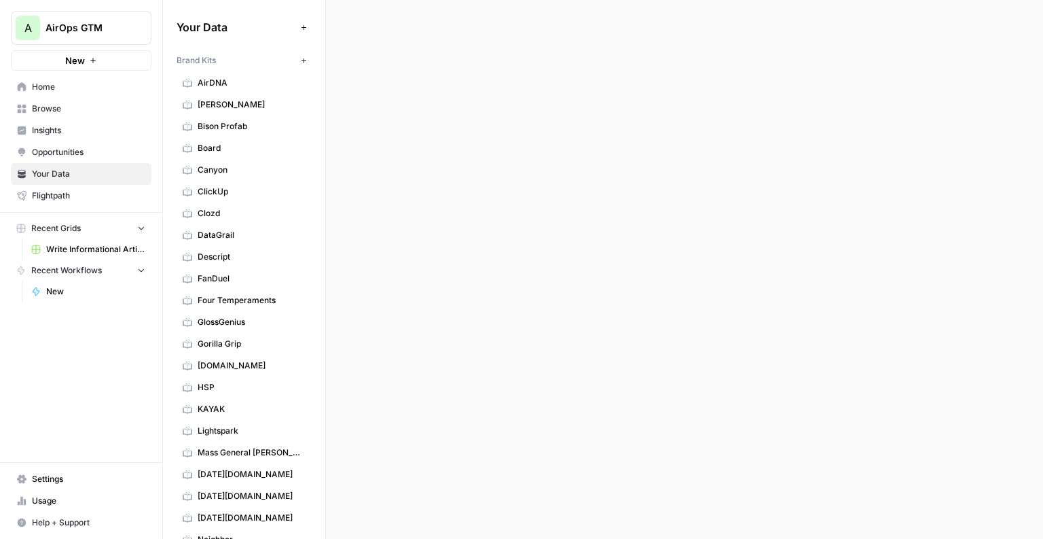
click at [240, 96] on link "[PERSON_NAME]" at bounding box center [244, 105] width 135 height 22
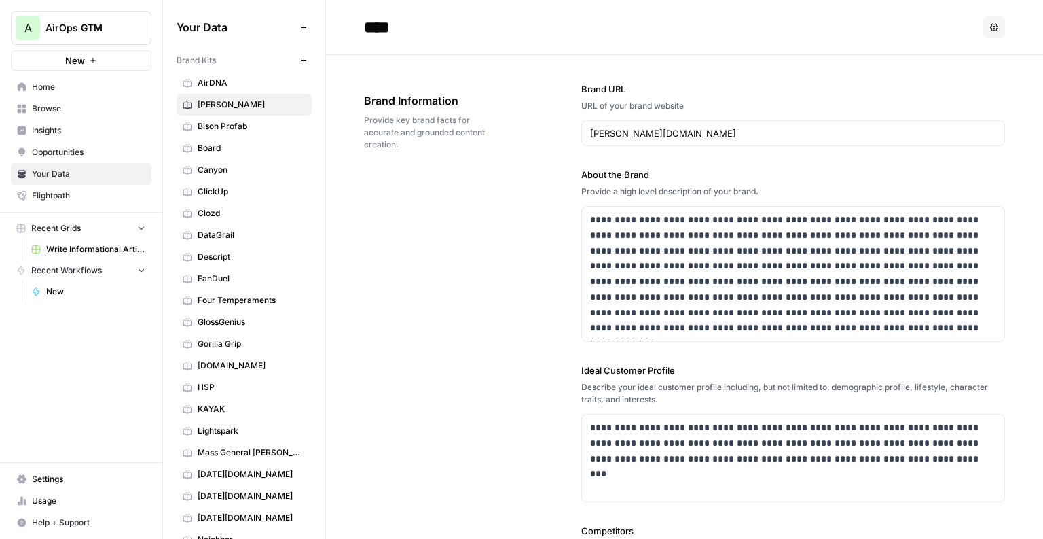
click at [235, 123] on span "Bison Profab" at bounding box center [252, 126] width 108 height 12
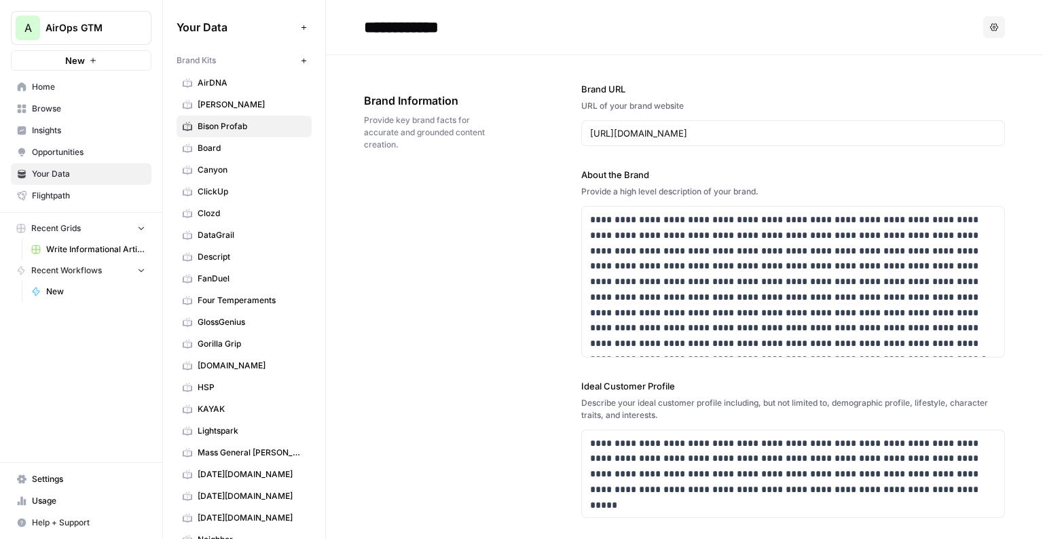
click at [234, 147] on span "Board" at bounding box center [252, 148] width 108 height 12
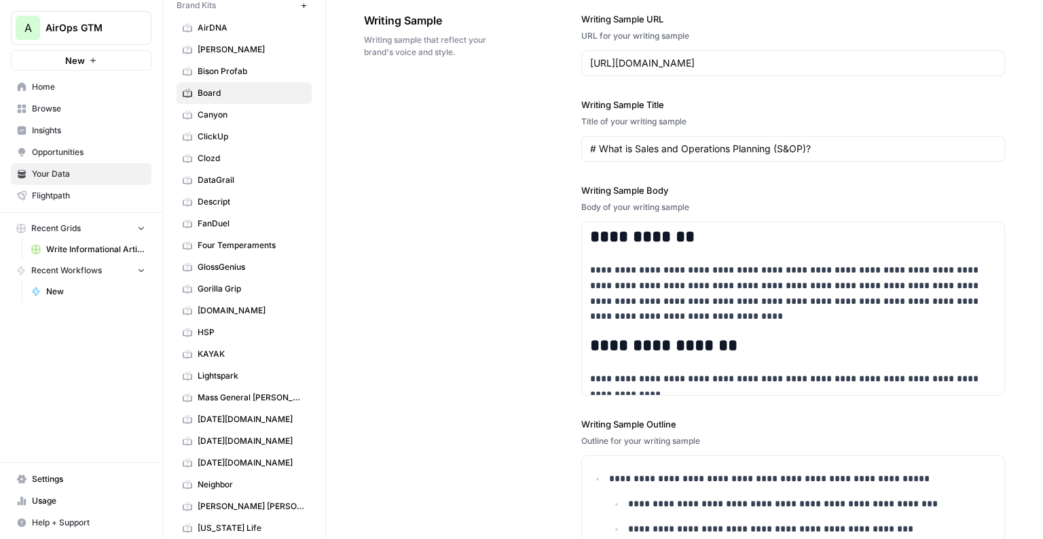
scroll to position [1845, 0]
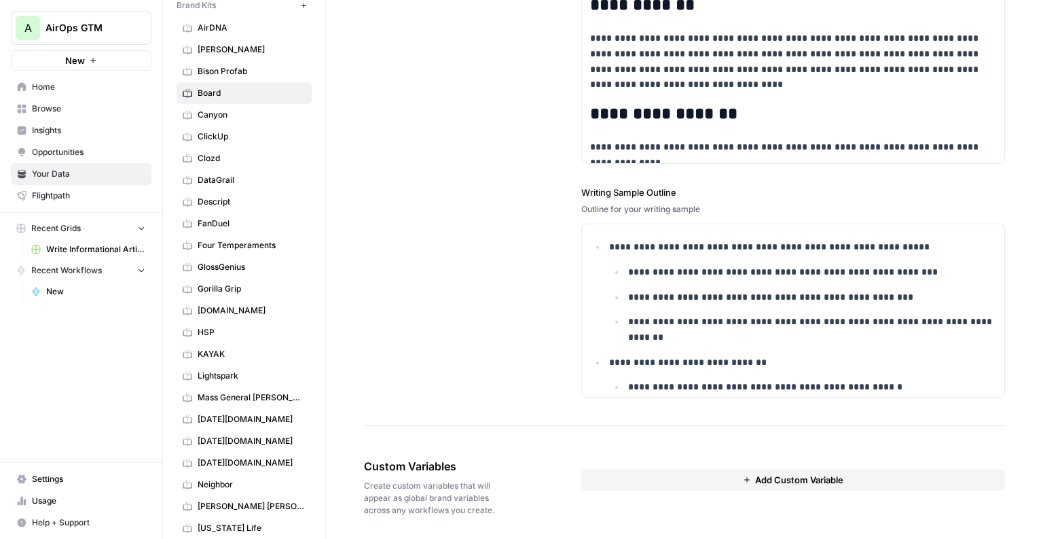
click at [225, 357] on link "KAYAK" at bounding box center [244, 354] width 135 height 22
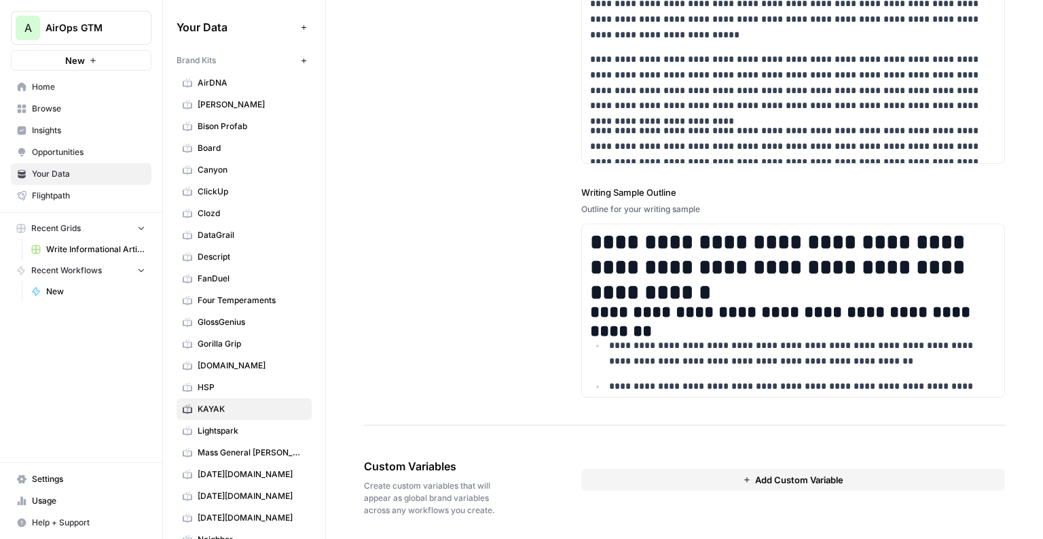
click at [82, 55] on span "New" at bounding box center [75, 61] width 20 height 14
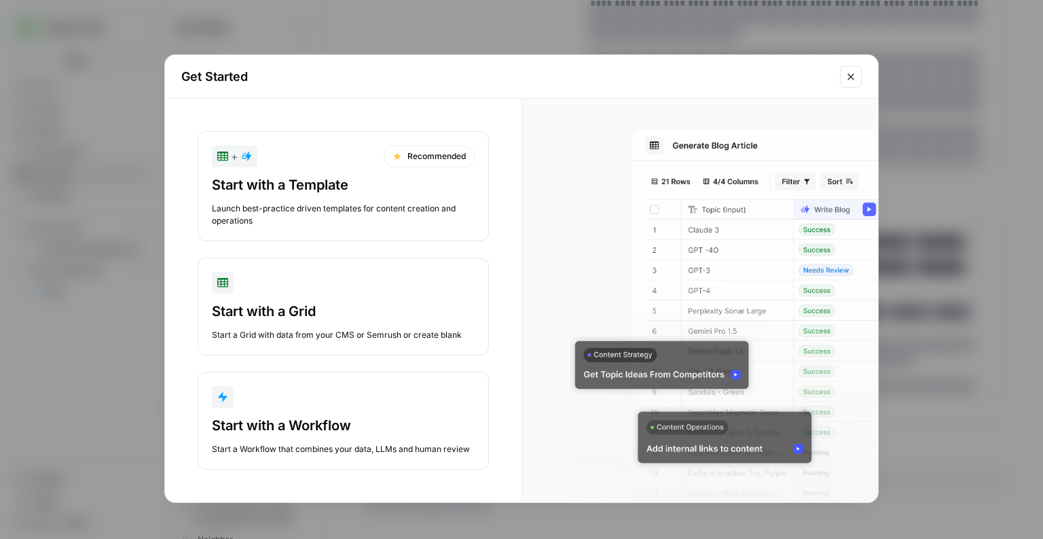
click at [294, 202] on div "Launch best-practice driven templates for content creation and operations" at bounding box center [343, 214] width 263 height 24
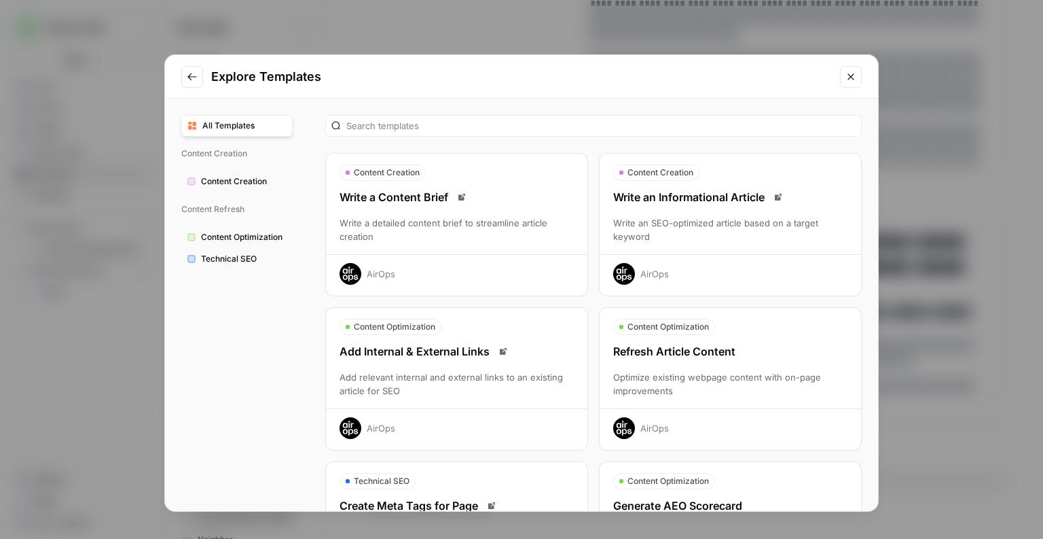
click at [690, 211] on div "Write an Informational Article Write an SEO-optimized article based on a target…" at bounding box center [731, 237] width 262 height 96
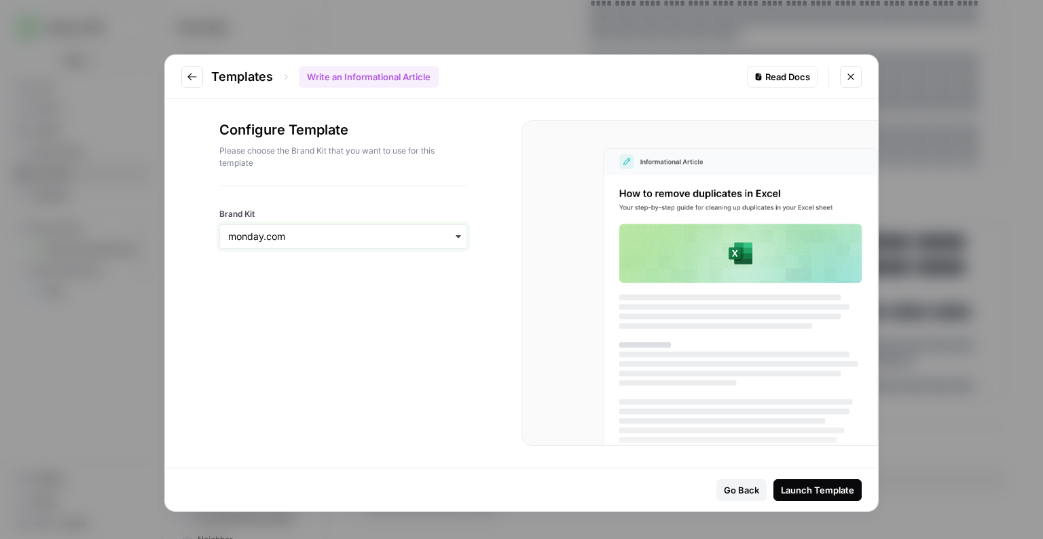
click at [283, 242] on input "Brand Kit" at bounding box center [343, 237] width 230 height 14
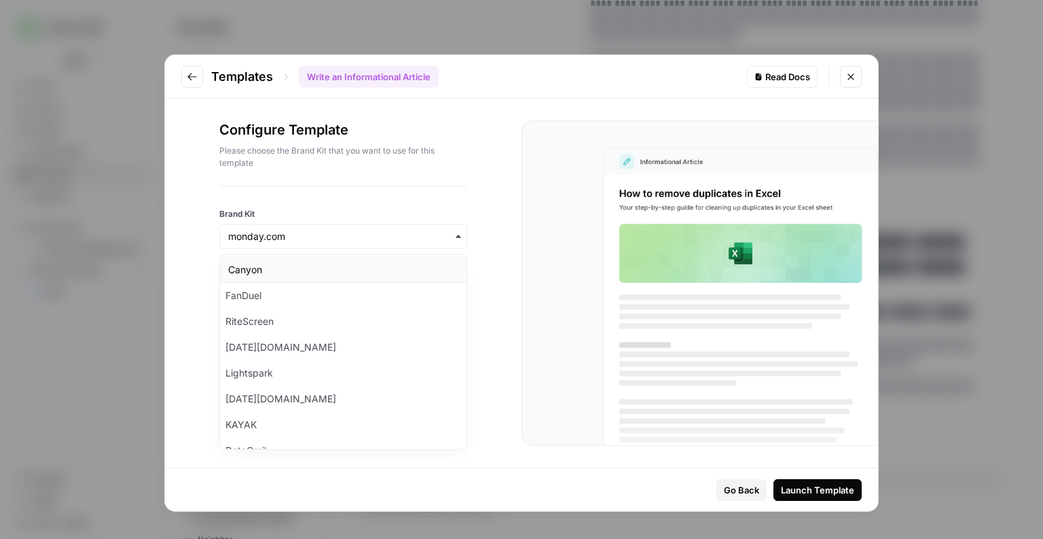
click at [264, 266] on div "Canyon" at bounding box center [343, 270] width 247 height 26
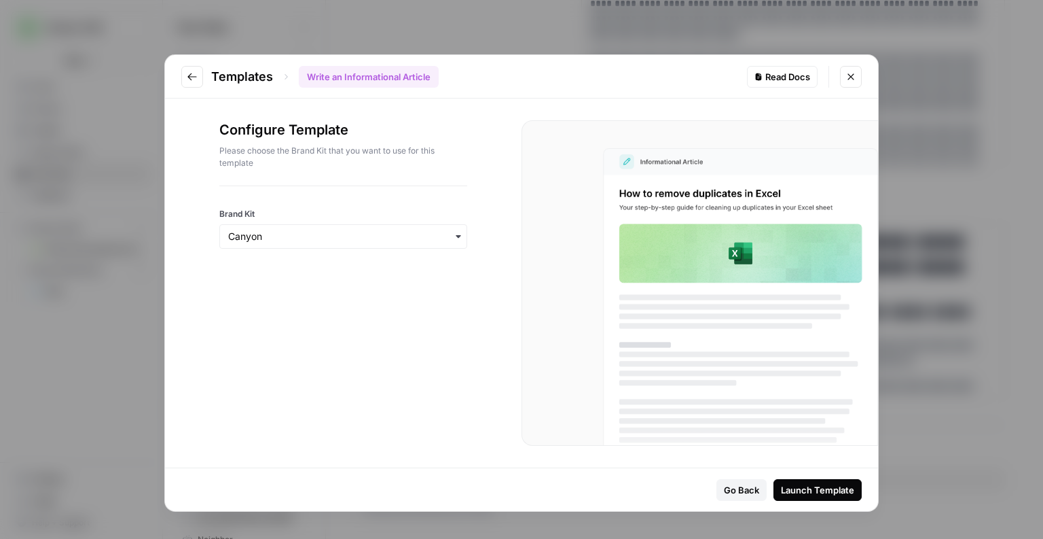
click at [808, 492] on div "Launch Template" at bounding box center [817, 490] width 73 height 14
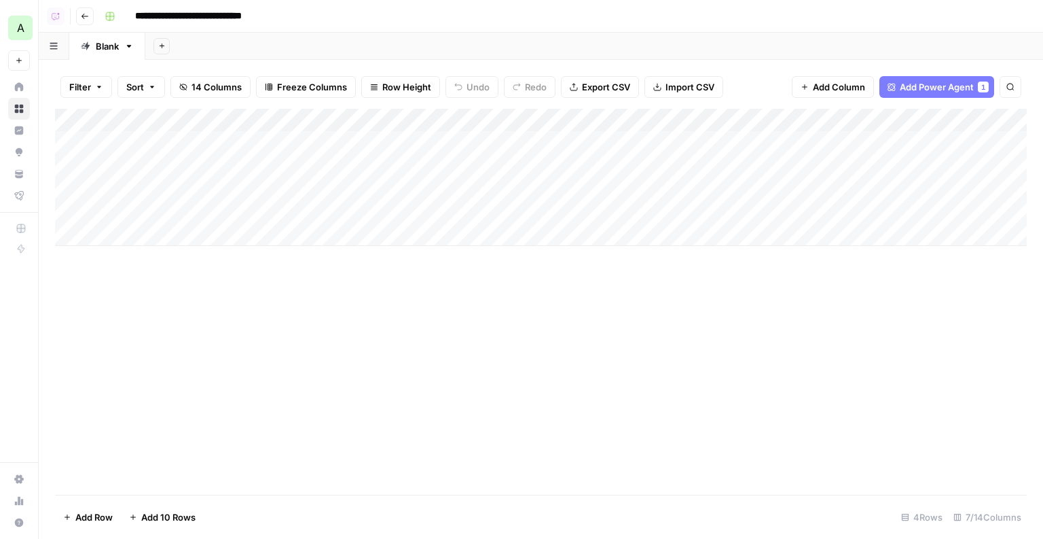
click at [457, 120] on div "Add Column" at bounding box center [541, 177] width 972 height 137
click at [530, 399] on div "Add Column" at bounding box center [541, 302] width 972 height 386
click at [453, 120] on div "Add Column" at bounding box center [541, 177] width 972 height 137
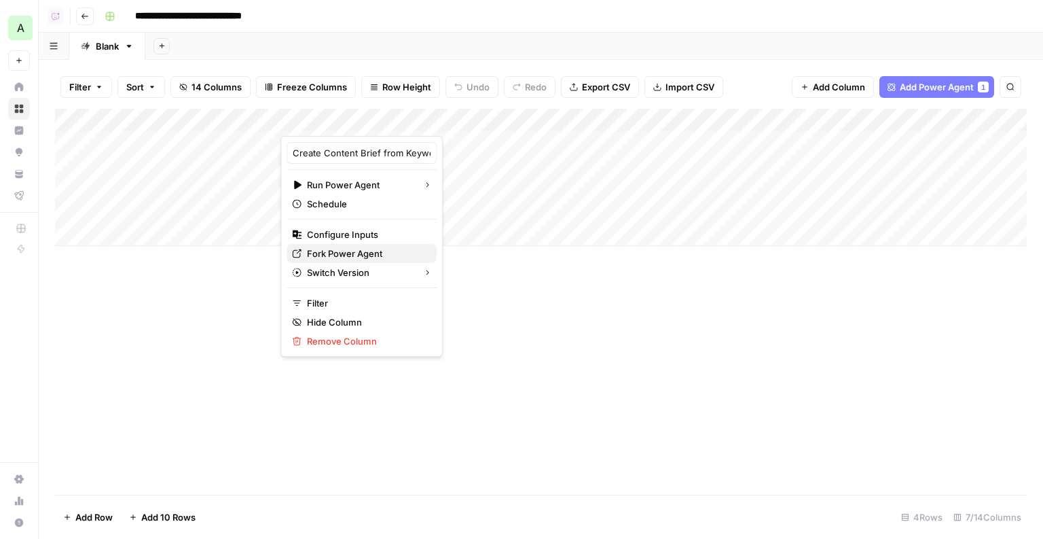
click at [325, 247] on span "Fork Power Agent" at bounding box center [366, 254] width 119 height 14
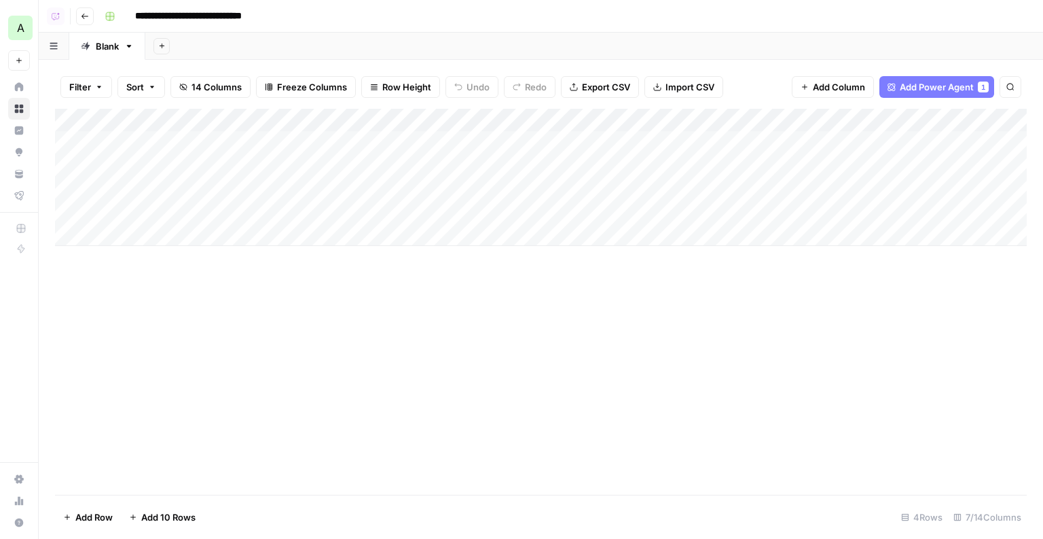
click at [384, 147] on div "Add Column" at bounding box center [541, 177] width 972 height 137
click at [771, 122] on div "Add Column" at bounding box center [541, 177] width 972 height 137
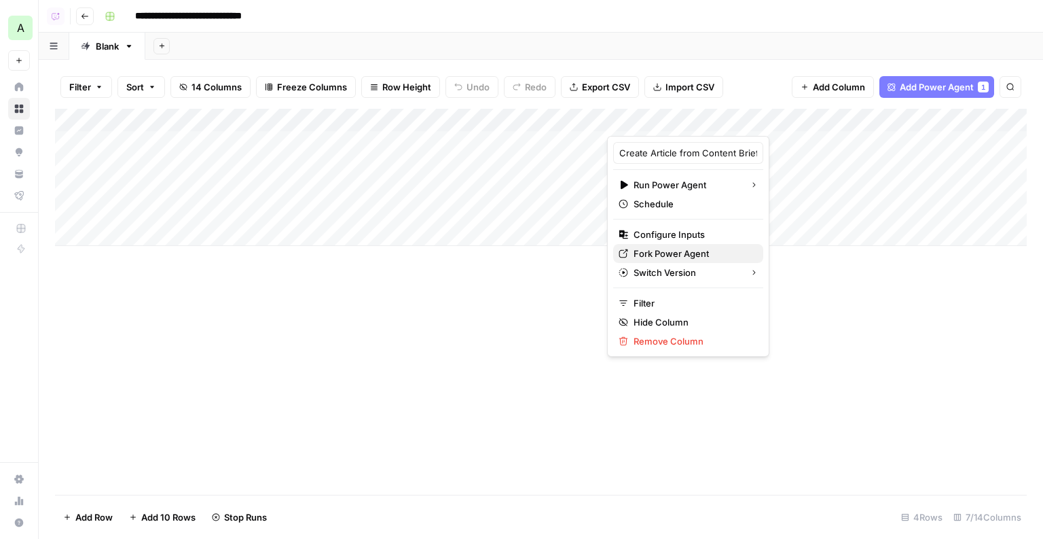
click at [657, 249] on span "Fork Power Agent" at bounding box center [693, 254] width 119 height 14
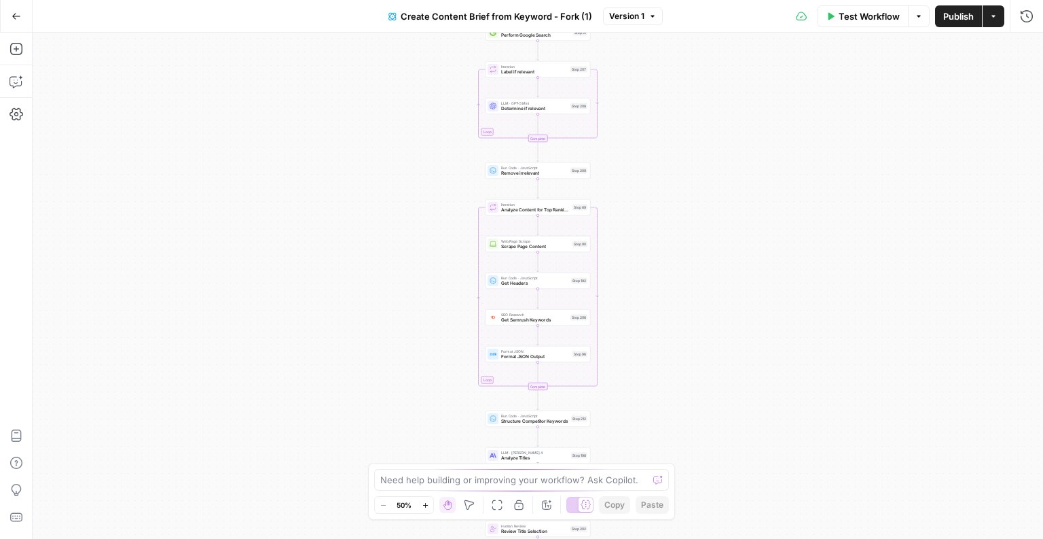
drag, startPoint x: 719, startPoint y: 281, endPoint x: 719, endPoint y: 442, distance: 161.7
click at [719, 442] on div "Workflow Set Inputs Inputs Google Search Perform Google Search Step 51 Loop Ite…" at bounding box center [538, 286] width 1011 height 506
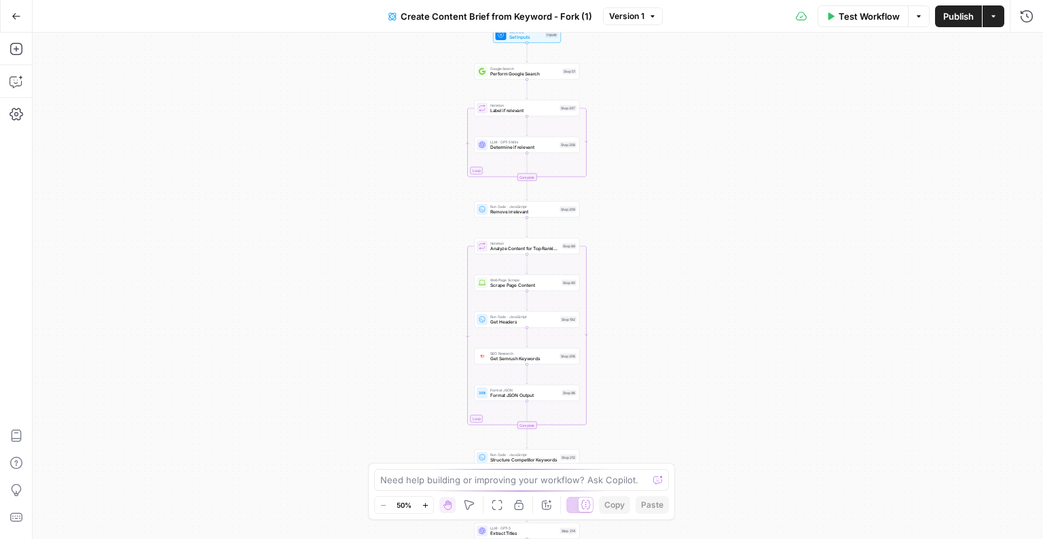
drag, startPoint x: 704, startPoint y: 314, endPoint x: 662, endPoint y: 314, distance: 42.1
click at [663, 314] on div "Workflow Set Inputs Inputs Google Search Perform Google Search Step 51 Loop Ite…" at bounding box center [538, 286] width 1011 height 506
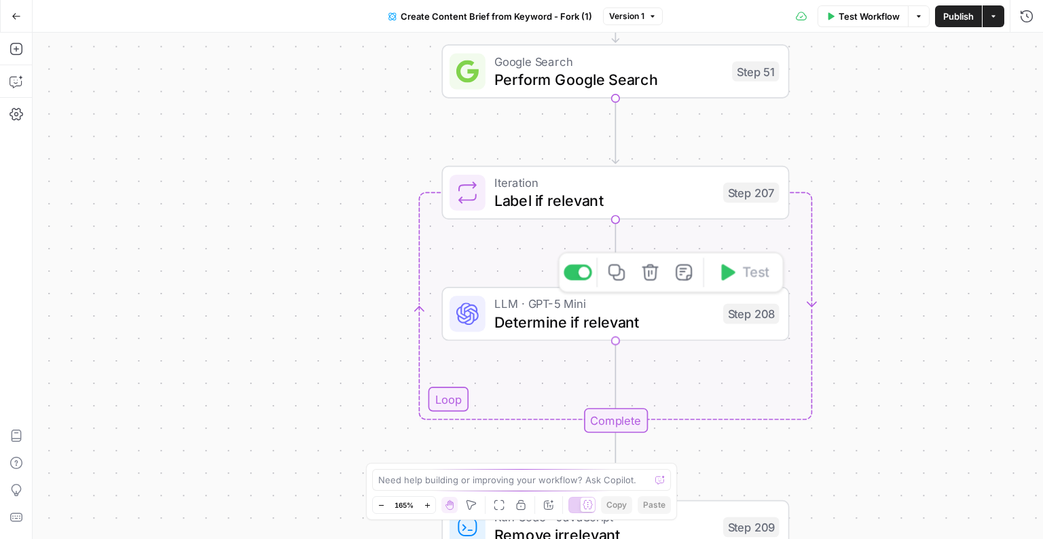
click at [624, 315] on span "Determine if relevant" at bounding box center [604, 321] width 220 height 22
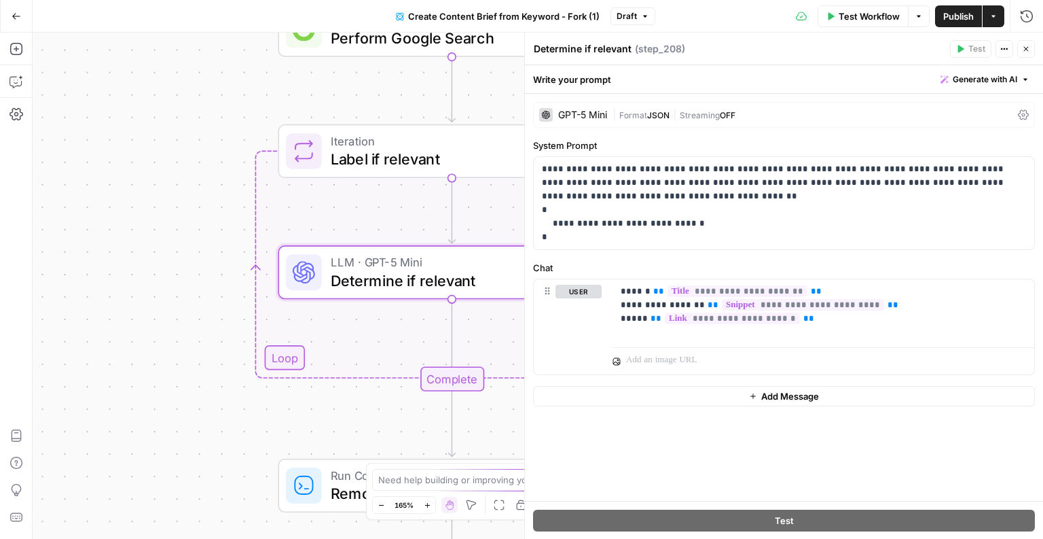
drag, startPoint x: 391, startPoint y: 310, endPoint x: 178, endPoint y: 273, distance: 215.7
click at [178, 273] on div "Workflow Set Inputs Inputs Google Search Perform Google Search Step 51 Loop Ite…" at bounding box center [538, 286] width 1011 height 506
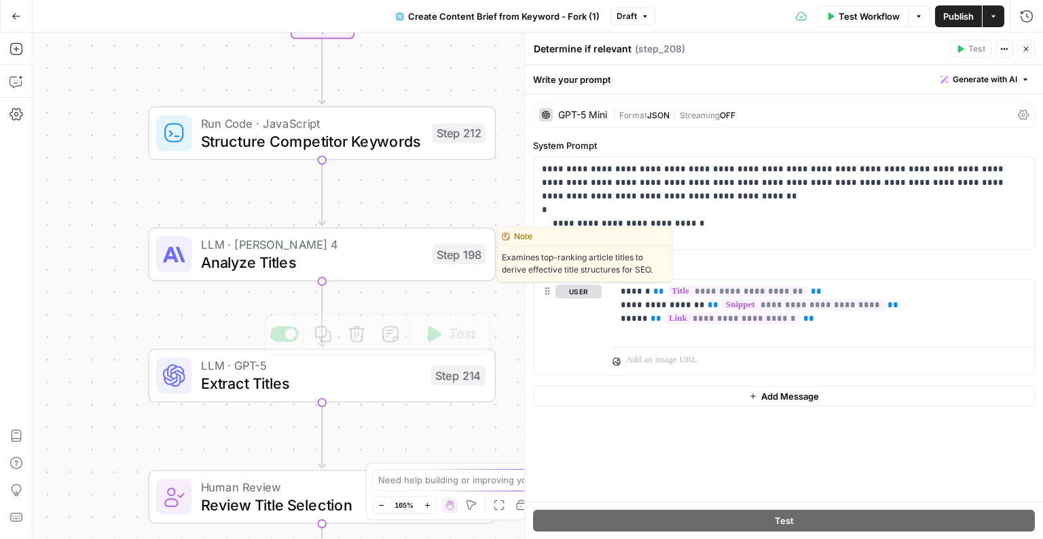
click at [205, 247] on span "LLM · [PERSON_NAME] 4" at bounding box center [312, 244] width 222 height 18
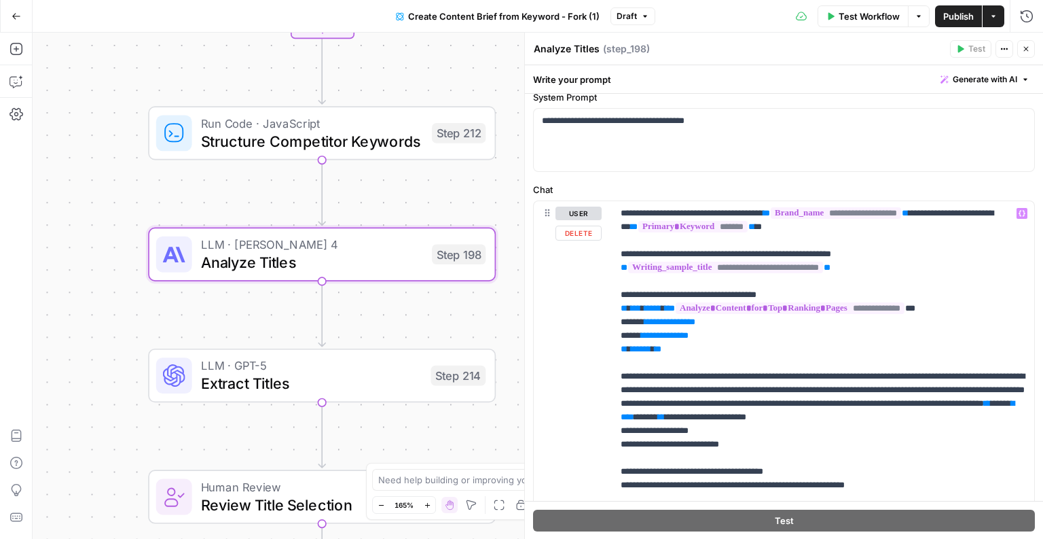
scroll to position [120, 0]
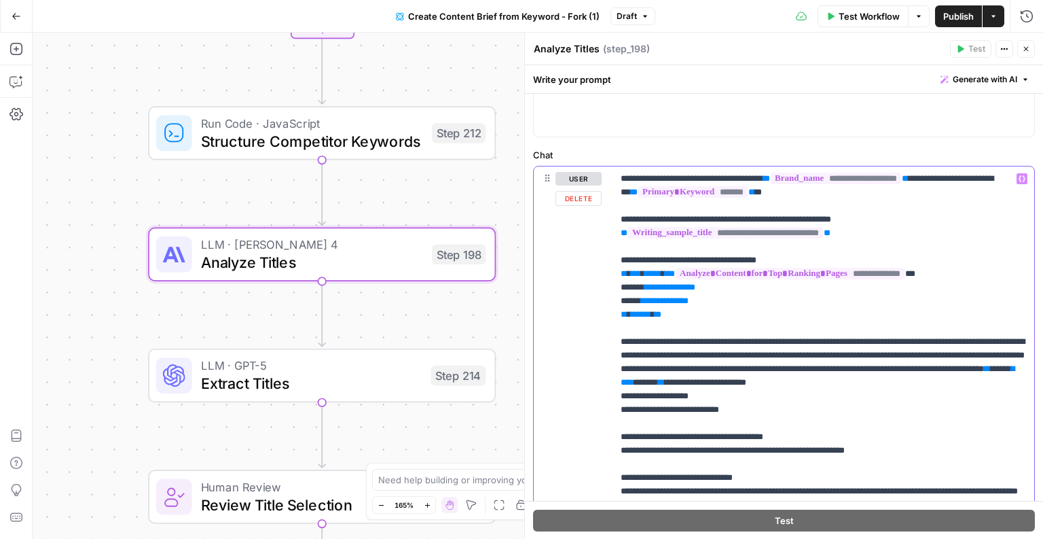
click at [674, 190] on p "**********" at bounding box center [824, 348] width 406 height 353
click at [746, 324] on p "**********" at bounding box center [824, 348] width 406 height 353
click at [740, 350] on p "**********" at bounding box center [824, 348] width 406 height 353
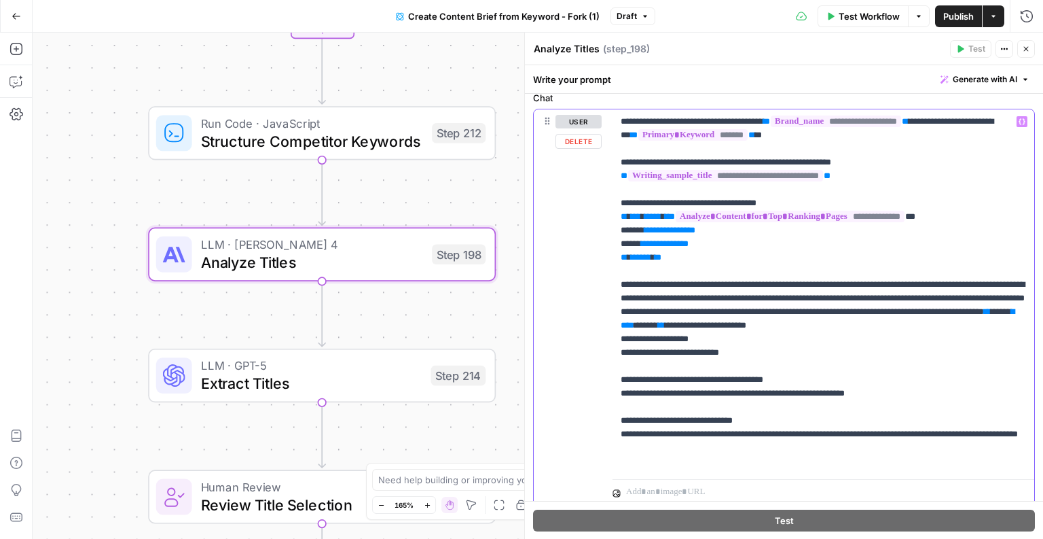
scroll to position [196, 0]
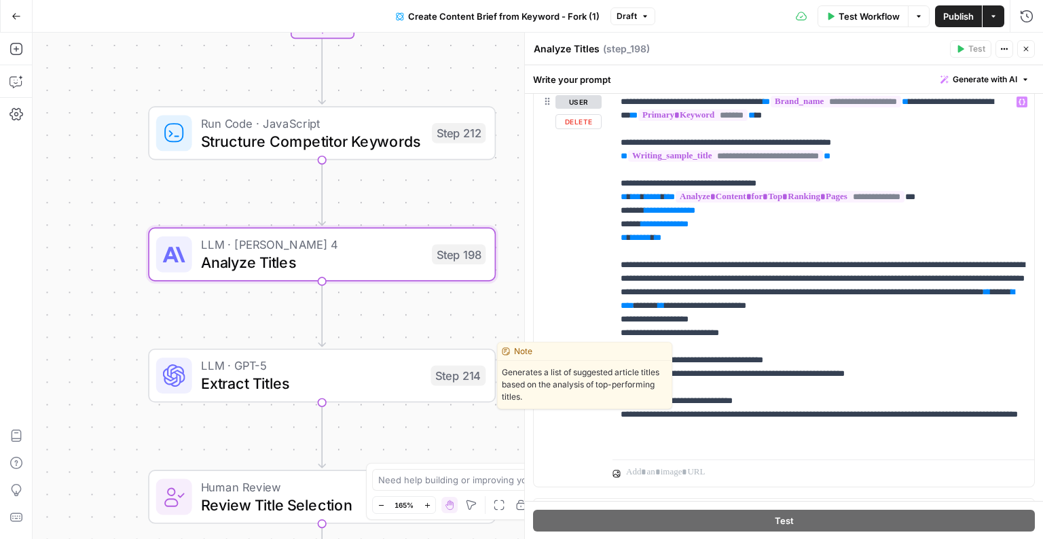
click at [322, 367] on span "LLM · GPT-5" at bounding box center [311, 366] width 221 height 18
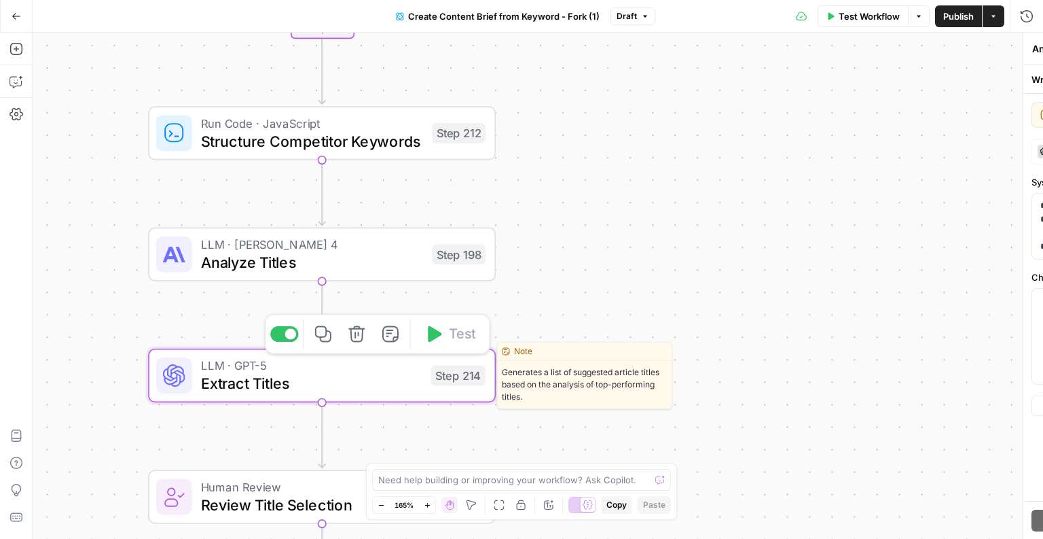
type textarea "Extract Titles"
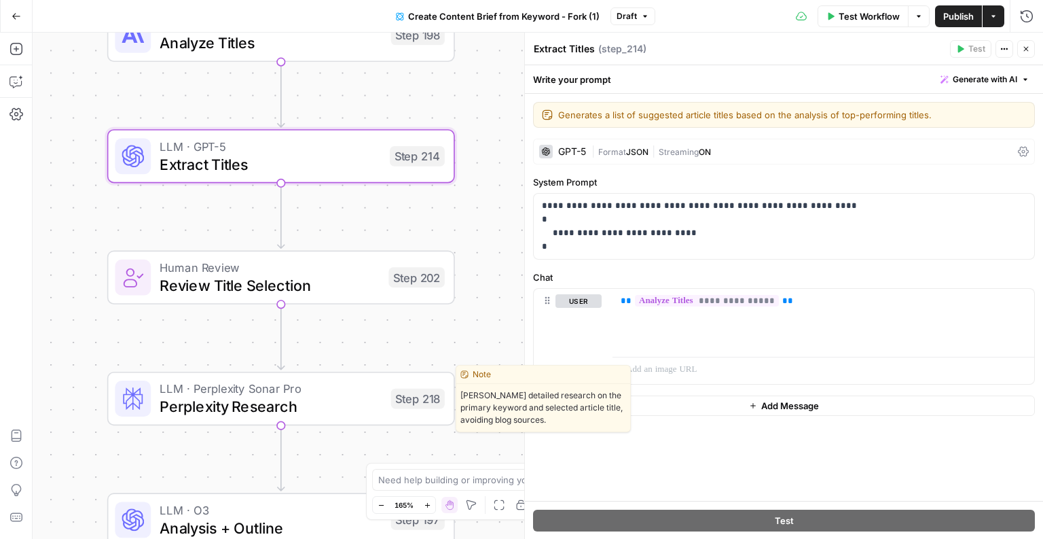
click at [282, 399] on span "Perplexity Research" at bounding box center [271, 406] width 222 height 22
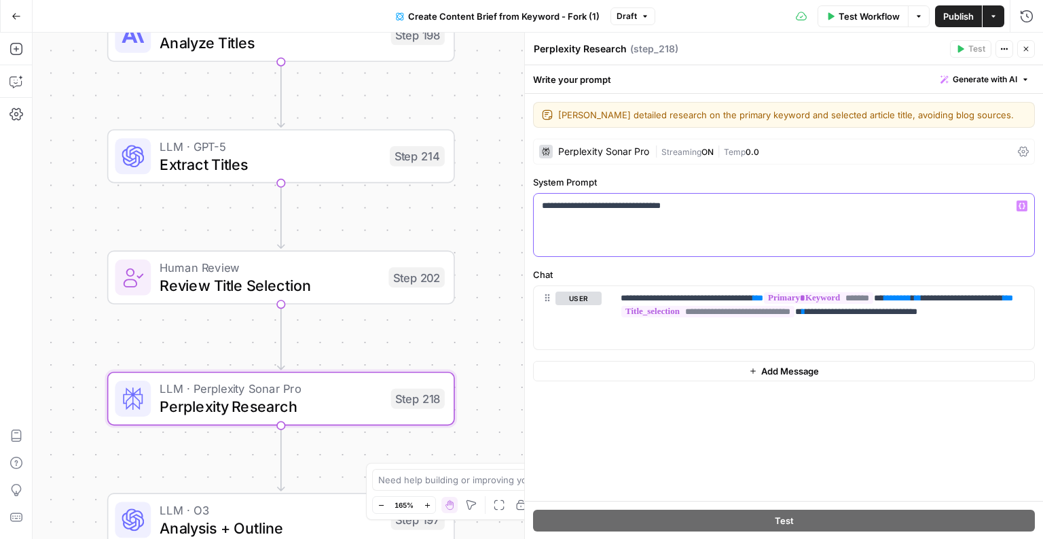
click at [716, 235] on div "**********" at bounding box center [784, 225] width 501 height 62
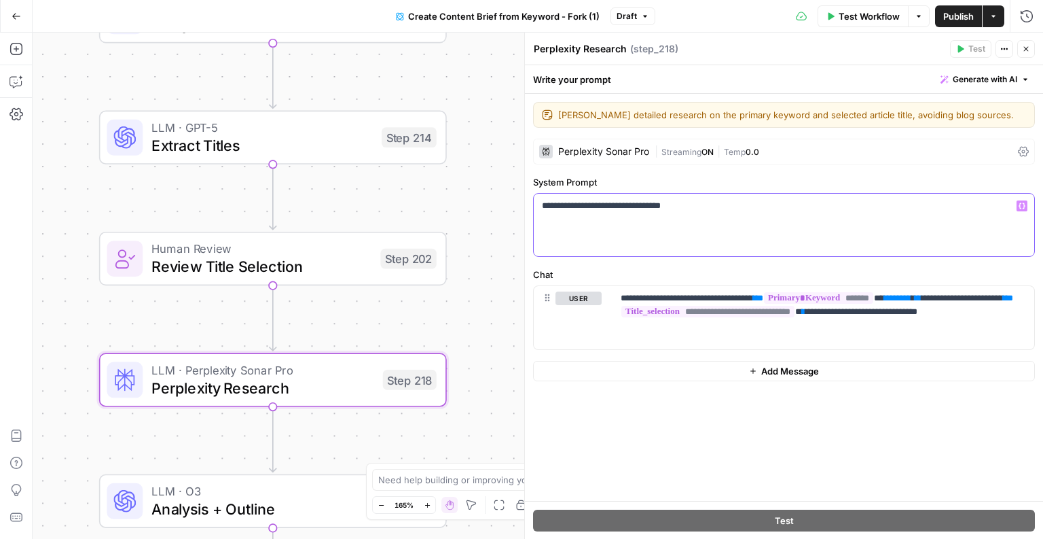
click at [720, 210] on p "**********" at bounding box center [784, 206] width 485 height 14
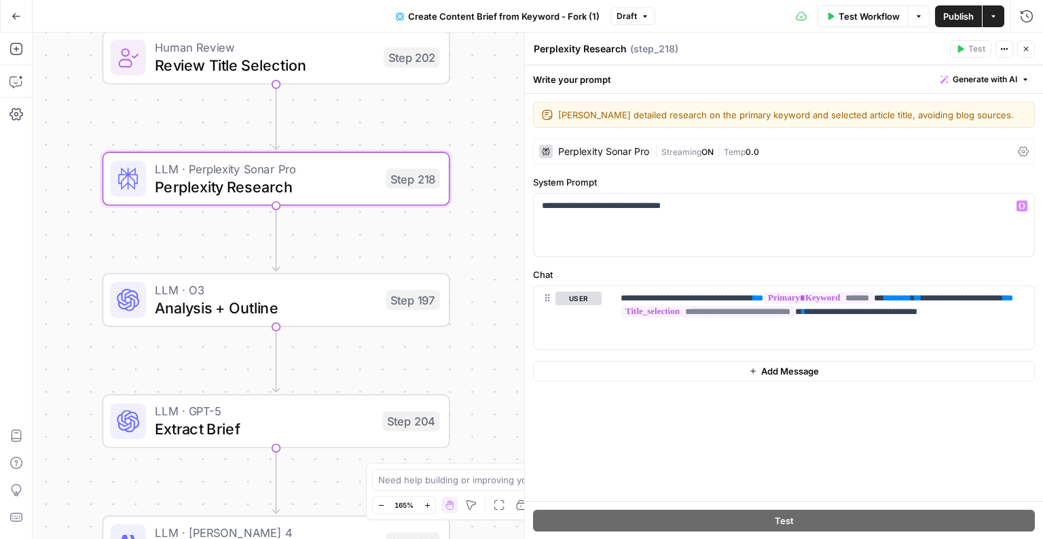
click at [206, 327] on div "Workflow Set Inputs Inputs Google Search Perform Google Search Step 51 Loop Ite…" at bounding box center [538, 286] width 1011 height 506
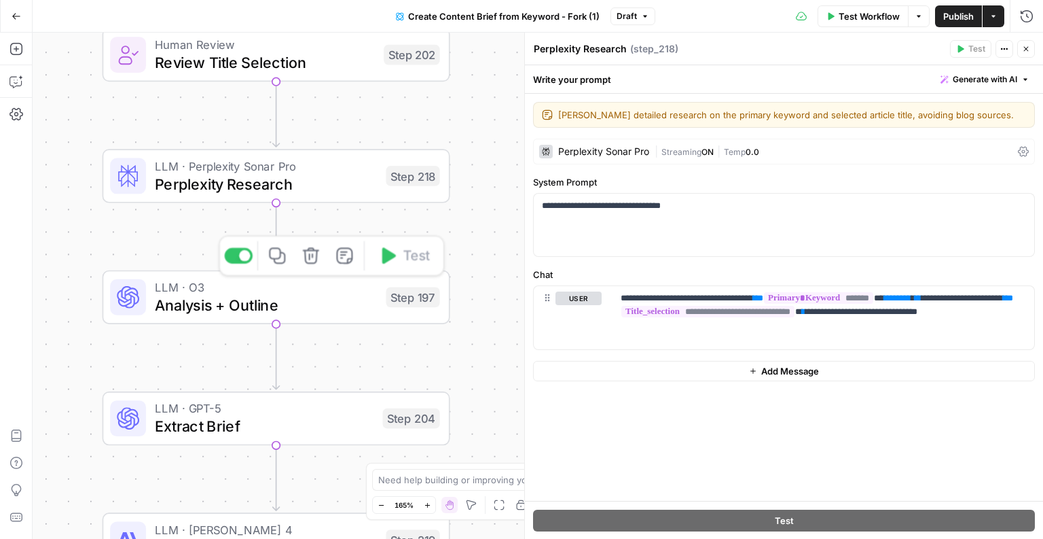
click at [206, 308] on span "Analysis + Outline" at bounding box center [266, 304] width 222 height 22
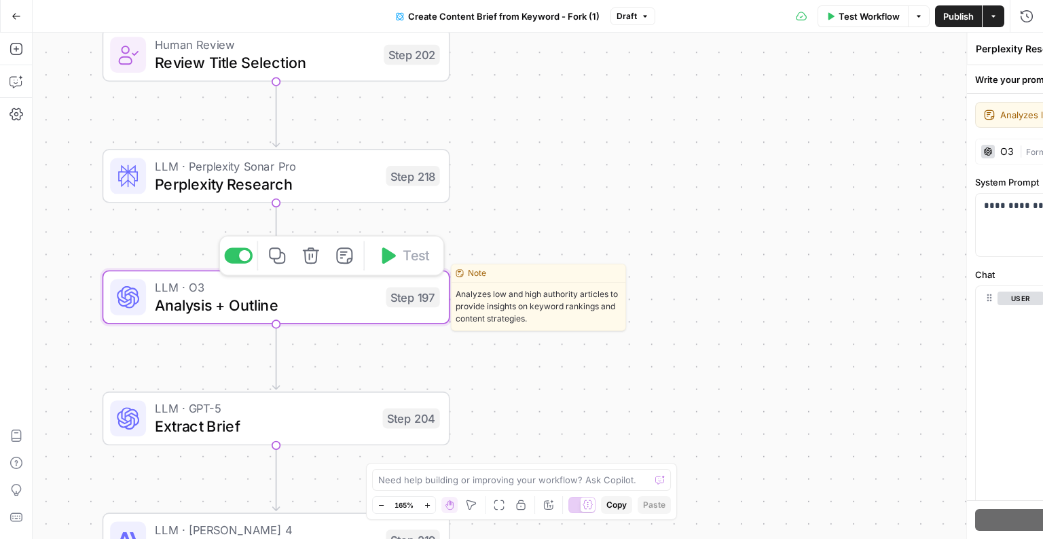
type textarea "Analysis + Outline"
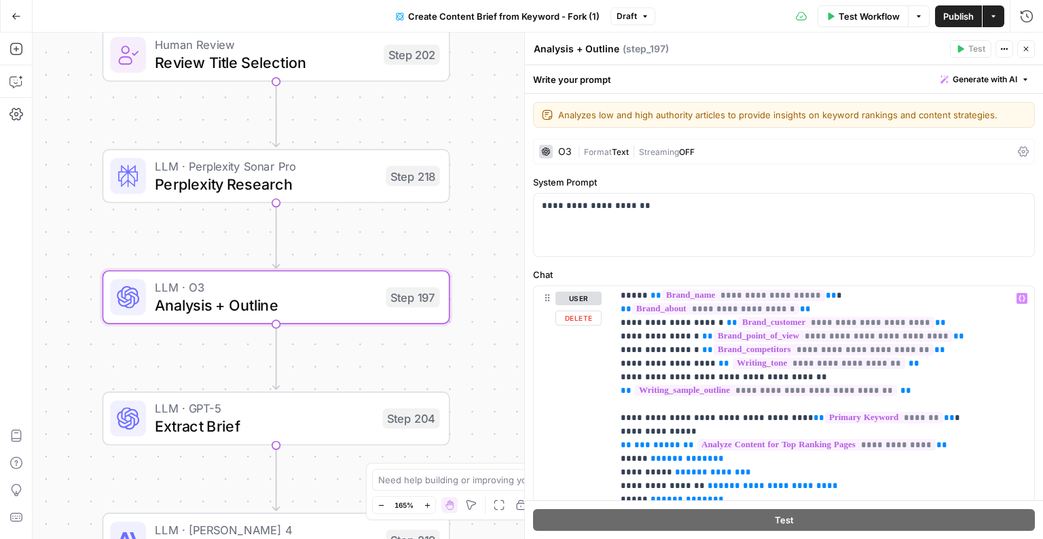
scroll to position [0, 0]
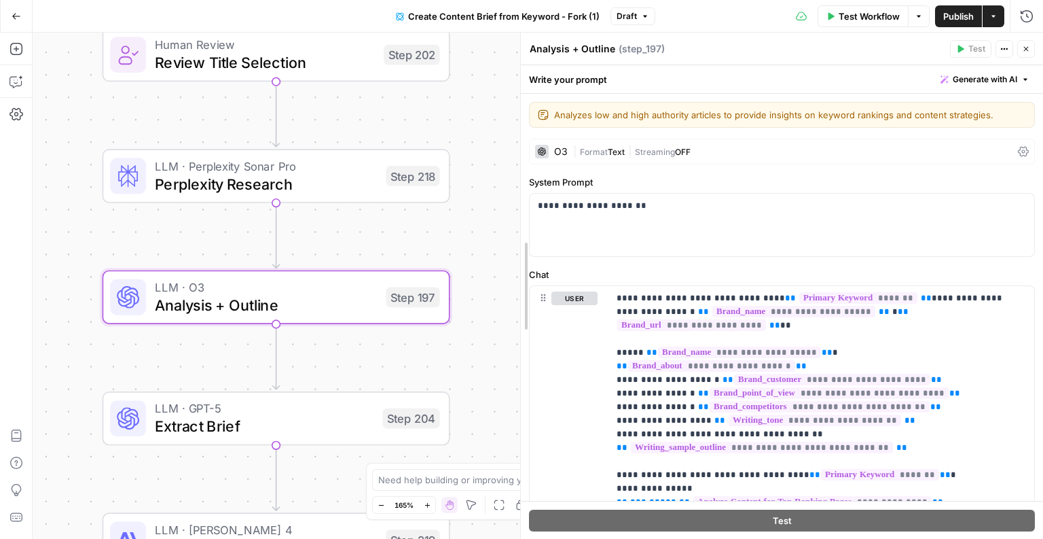
drag, startPoint x: 525, startPoint y: 268, endPoint x: 477, endPoint y: 268, distance: 48.2
click at [477, 268] on body "A AirOps GTM New Home Browse Insights Opportunities Your Data Flightpath Recent…" at bounding box center [521, 269] width 1043 height 539
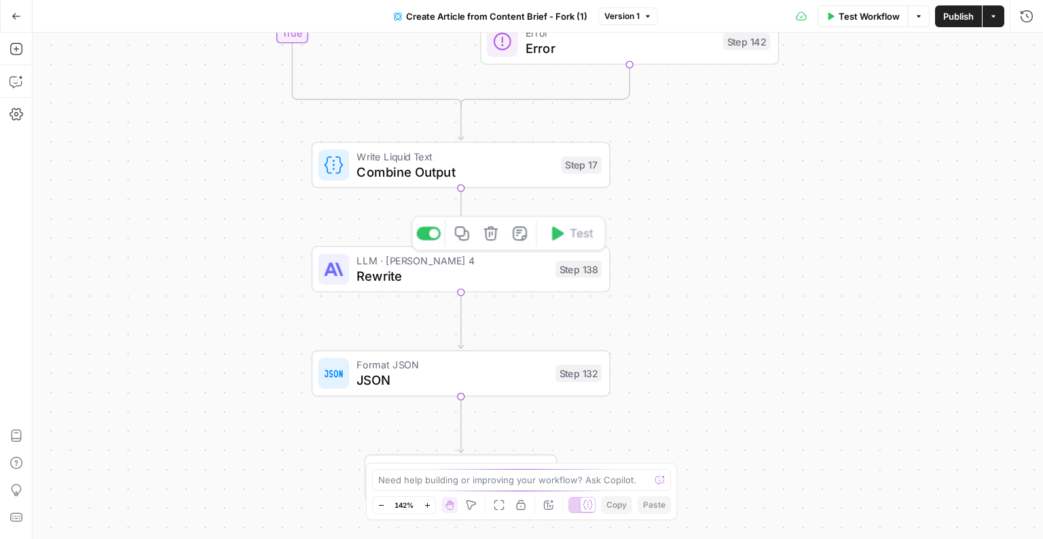
click at [380, 275] on span "Rewrite" at bounding box center [452, 275] width 191 height 19
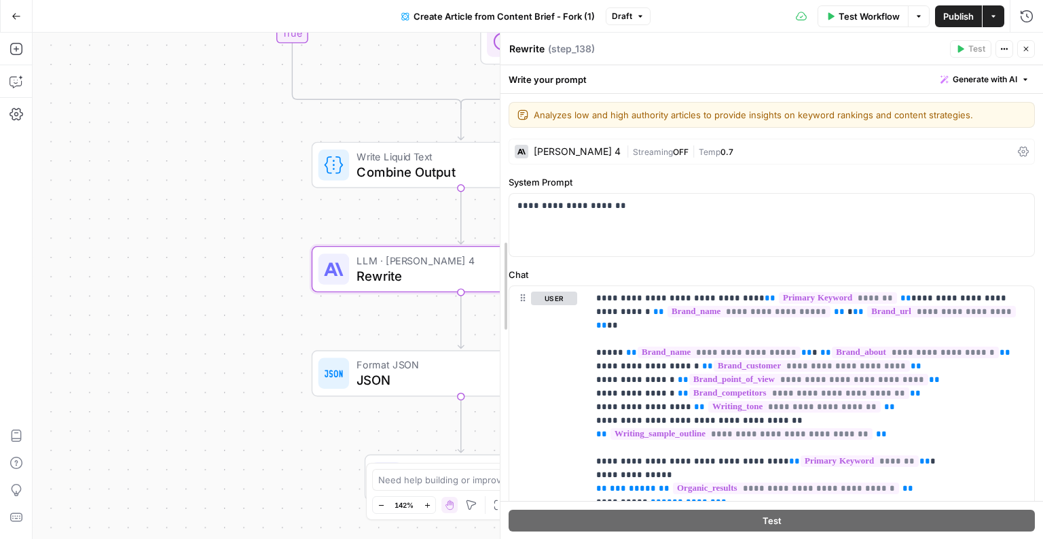
drag, startPoint x: 503, startPoint y: 409, endPoint x: 410, endPoint y: 394, distance: 94.2
click at [410, 394] on body "A AirOps GTM New Home Browse Insights Opportunities Your Data Flightpath Recent…" at bounding box center [521, 269] width 1043 height 539
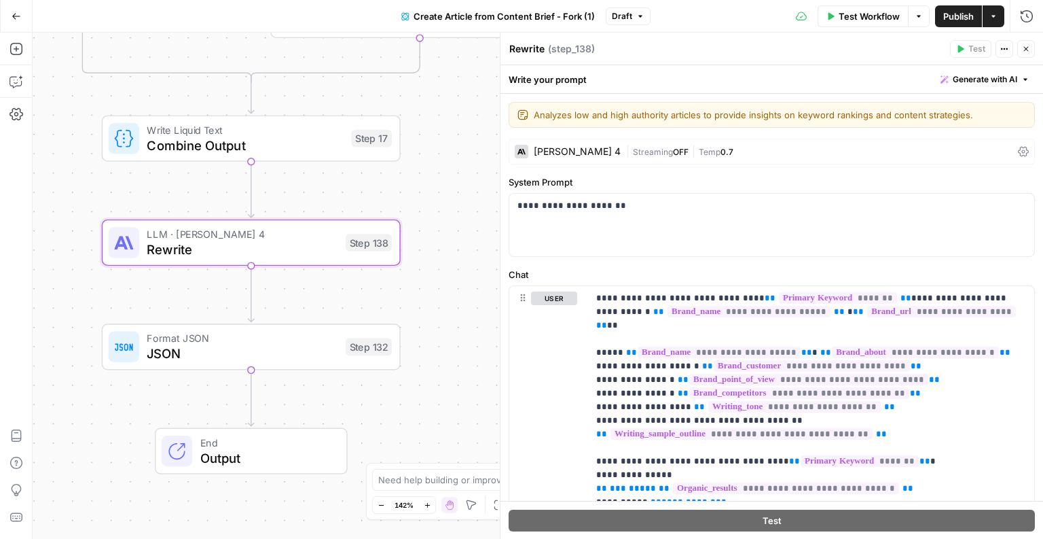
drag, startPoint x: 365, startPoint y: 434, endPoint x: 179, endPoint y: 393, distance: 191.2
click at [179, 393] on div "false true false false true true Workflow Set Inputs Inputs Condition Is Primar…" at bounding box center [538, 286] width 1011 height 506
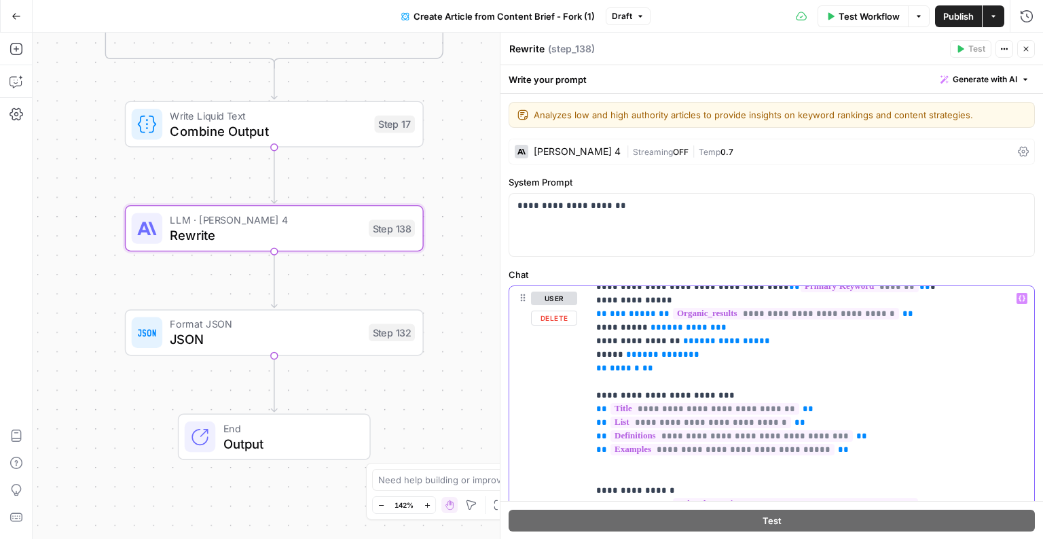
scroll to position [175, 0]
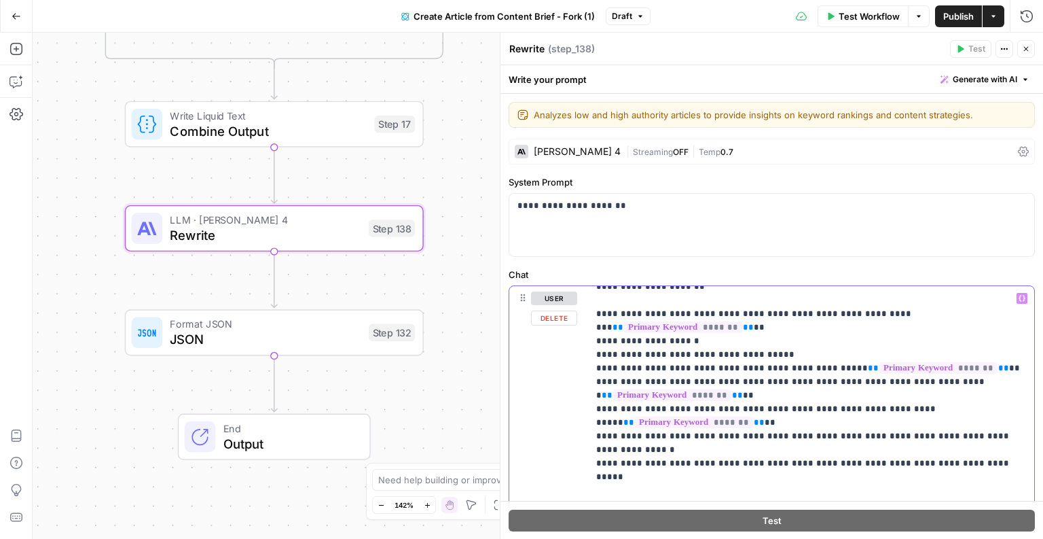
scroll to position [462, 0]
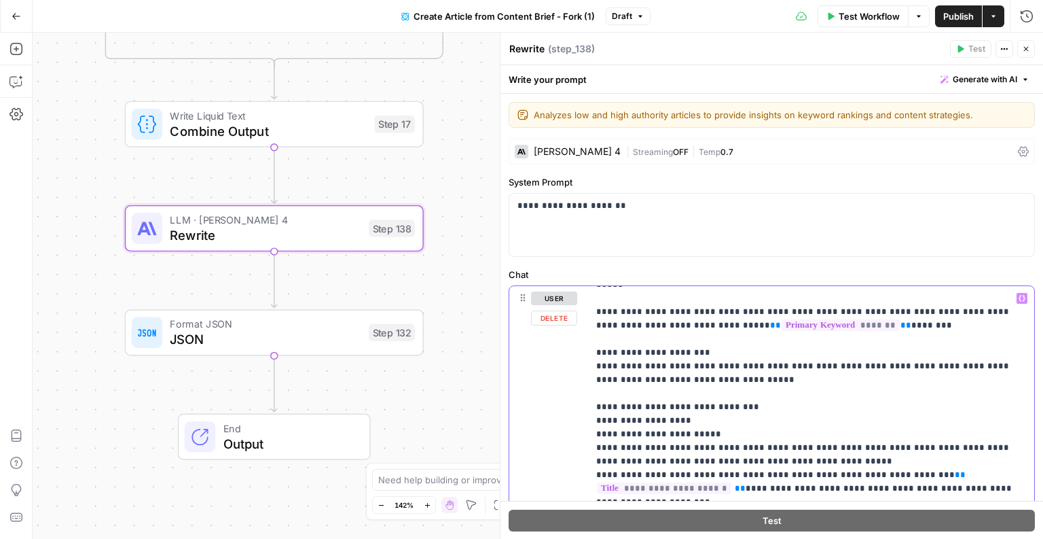
scroll to position [696, 0]
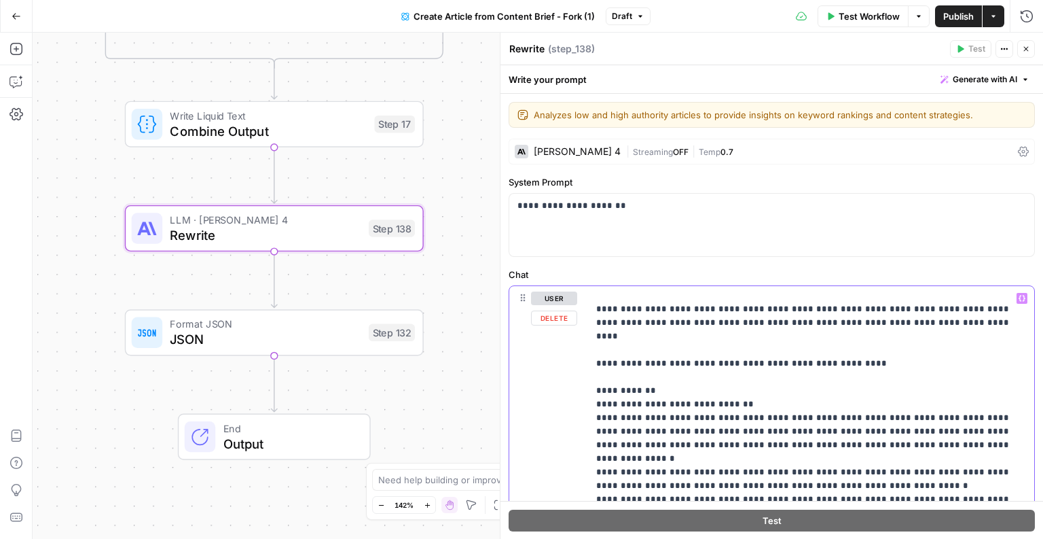
scroll to position [1551, 0]
click at [664, 358] on p "**********" at bounding box center [811, 52] width 431 height 2622
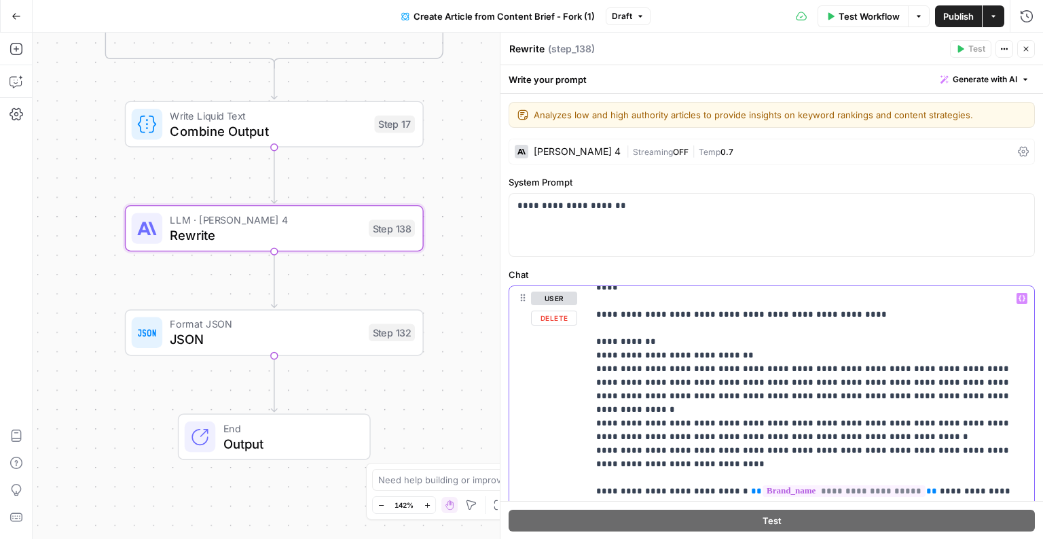
scroll to position [1576, 0]
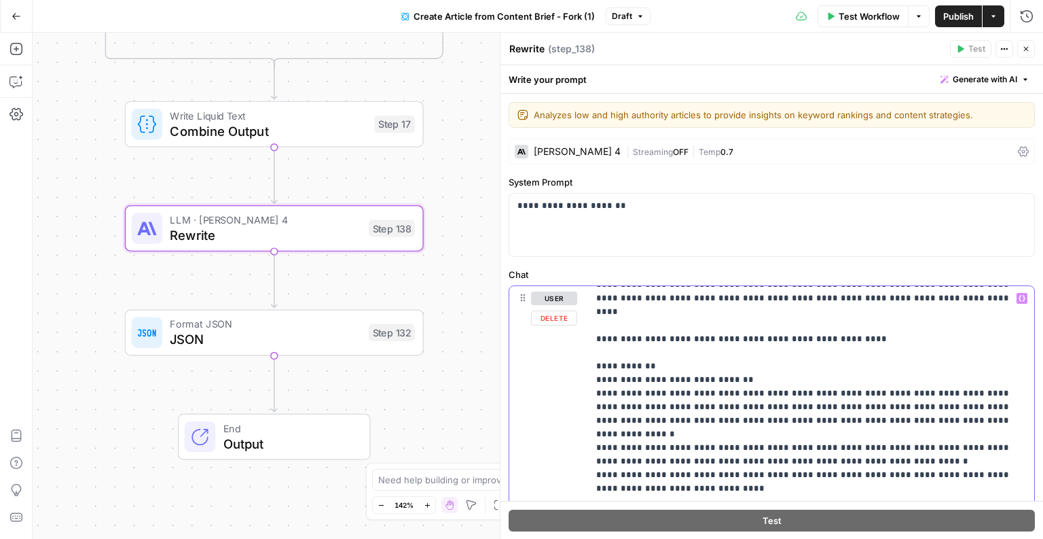
click at [649, 336] on p "**********" at bounding box center [811, 27] width 431 height 2622
